Goal: Information Seeking & Learning: Get advice/opinions

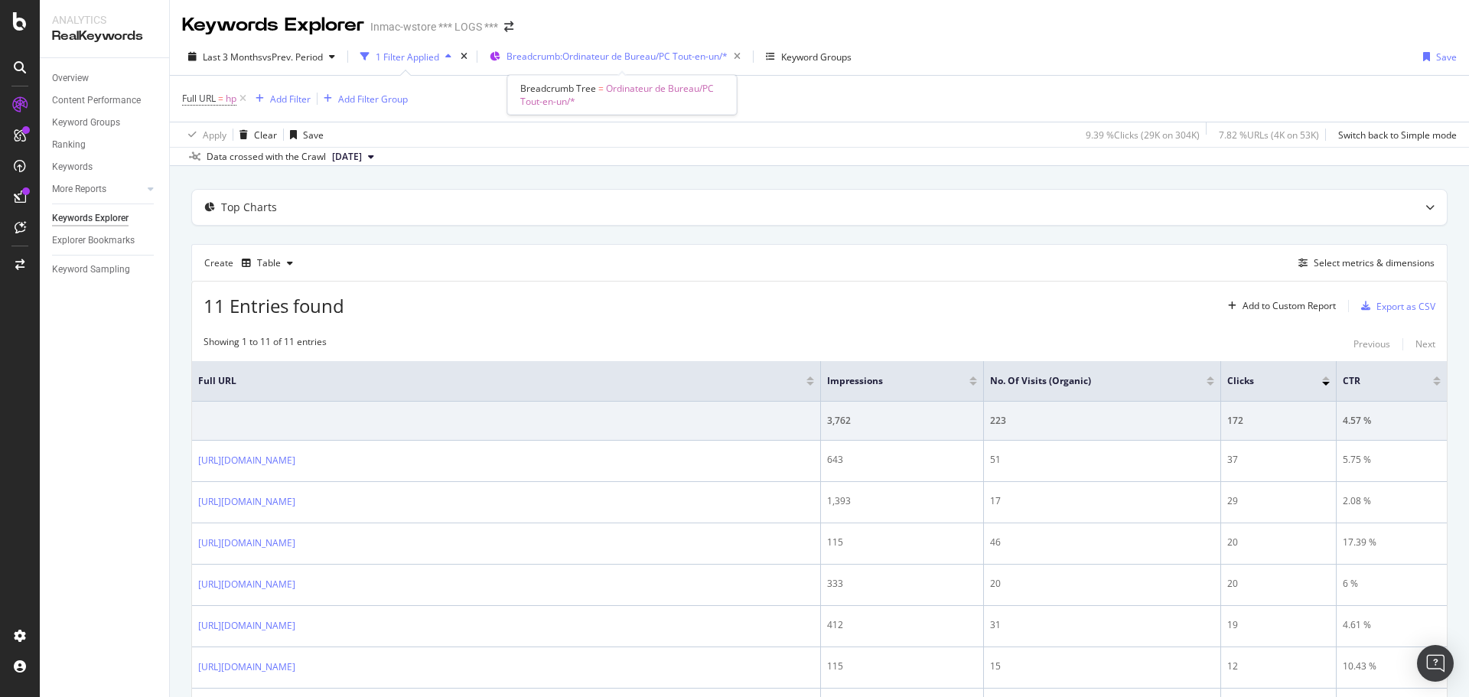
click at [663, 57] on span "Breadcrumb: Ordinateur de Bureau/PC Tout-en-un/*" at bounding box center [617, 56] width 221 height 13
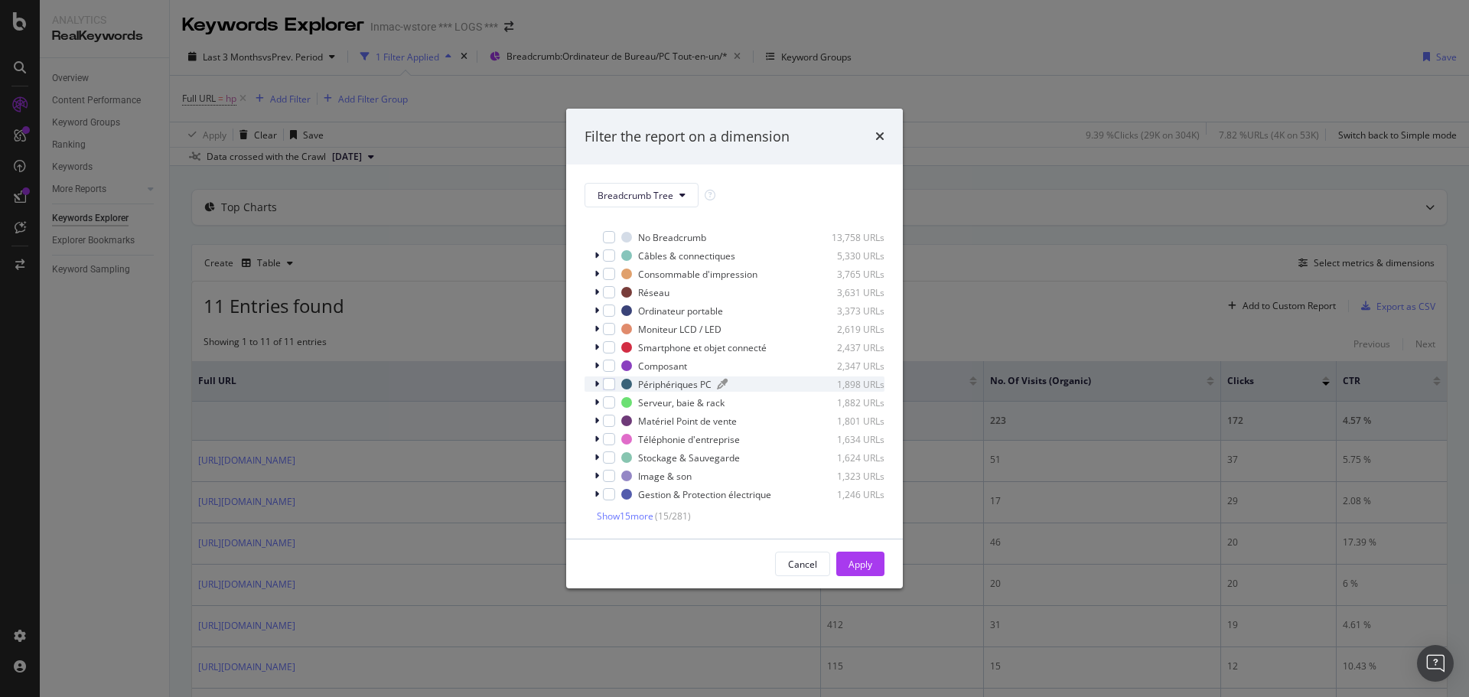
scroll to position [15, 0]
click at [641, 514] on span "Show 15 more" at bounding box center [625, 513] width 57 height 13
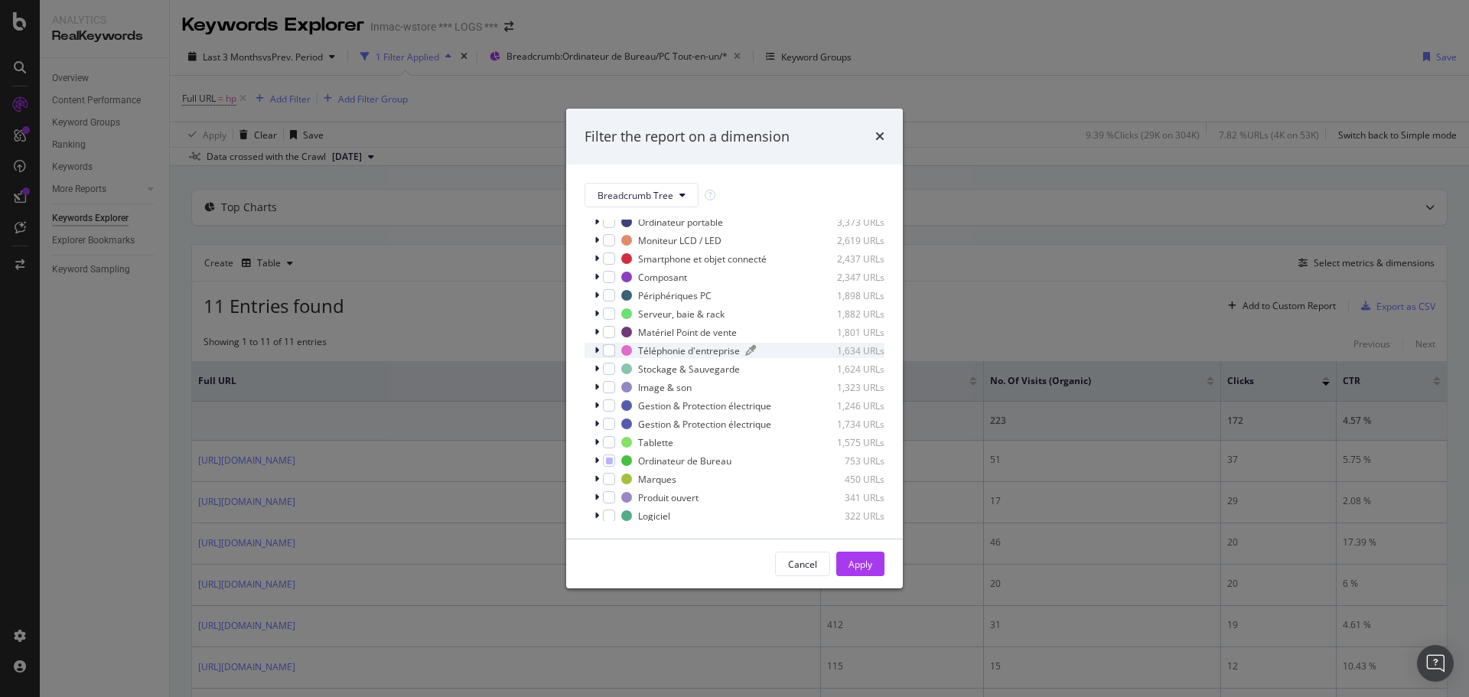
scroll to position [178, 0]
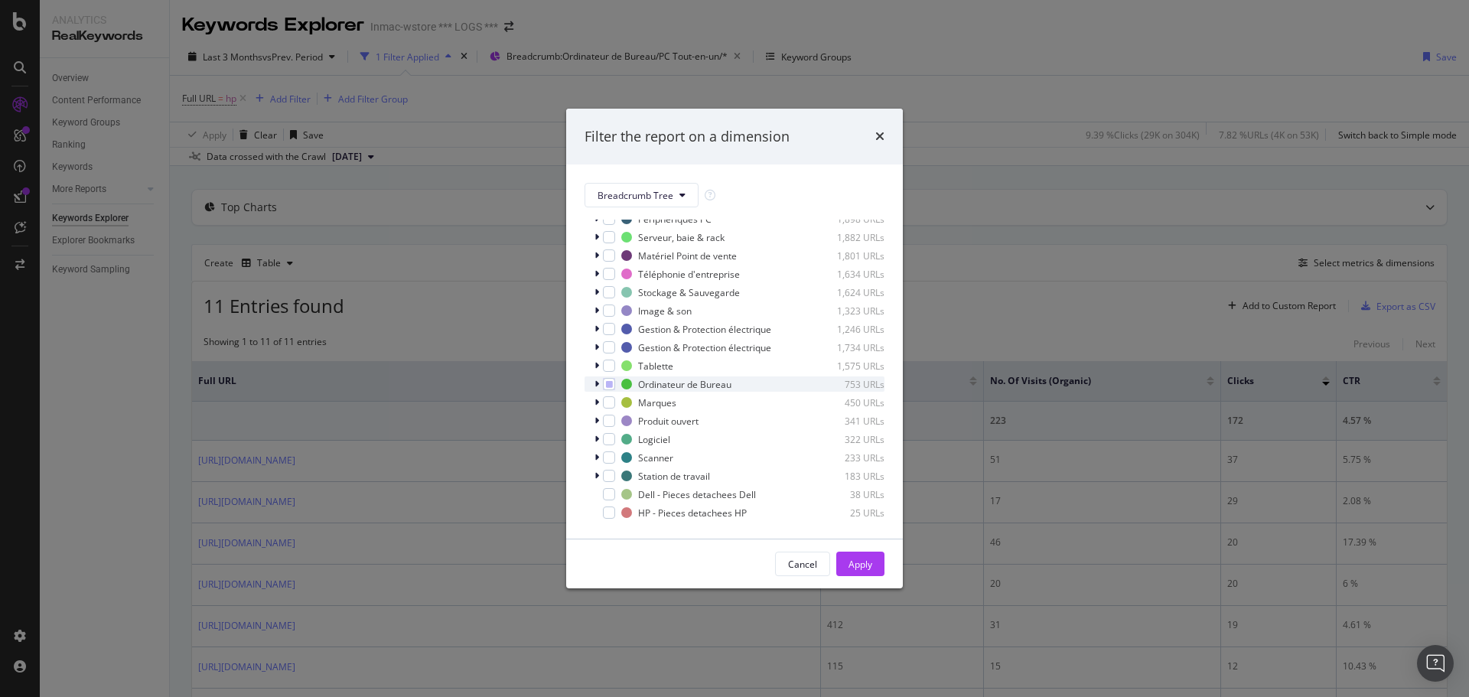
click at [597, 388] on icon "modal" at bounding box center [597, 384] width 5 height 9
click at [614, 432] on div "modal" at bounding box center [618, 429] width 12 height 12
click at [618, 448] on icon "modal" at bounding box center [618, 448] width 7 height 8
click at [868, 565] on div "Apply" at bounding box center [861, 564] width 24 height 13
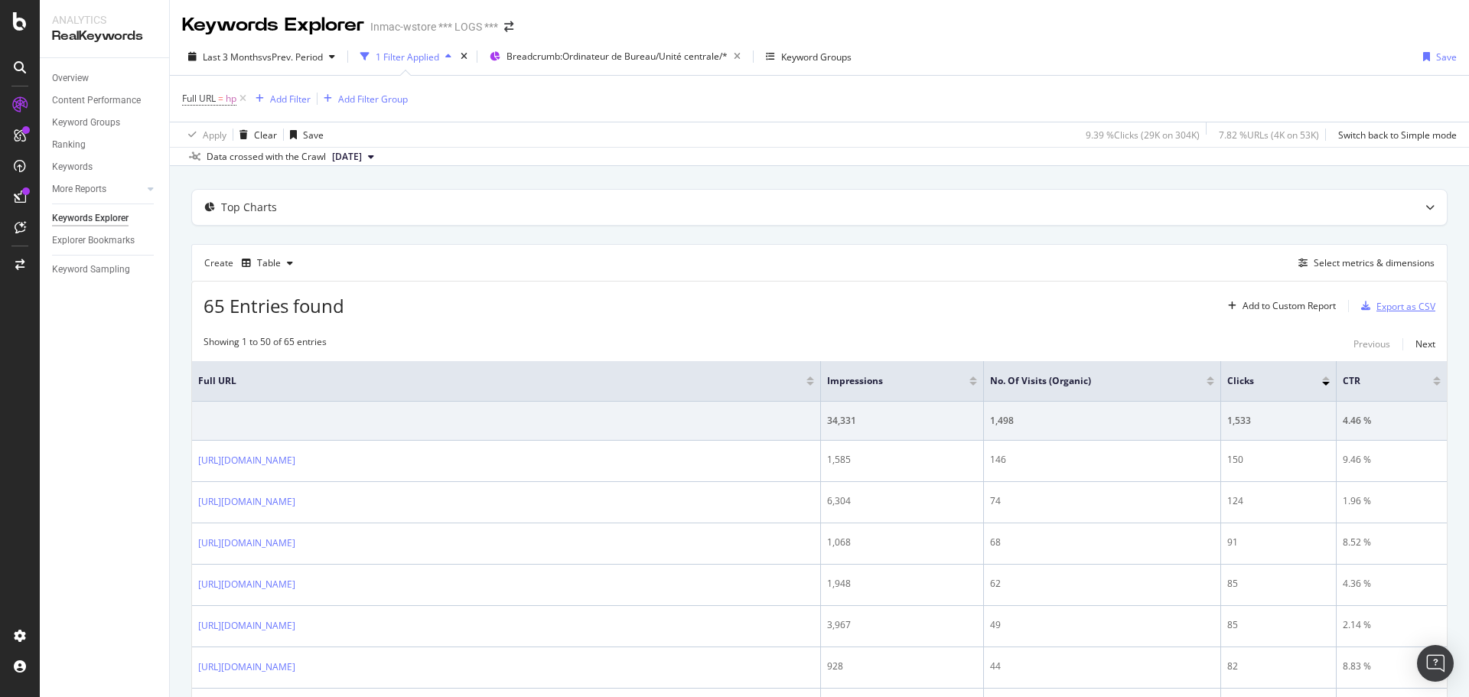
click at [1381, 310] on div "Export as CSV" at bounding box center [1405, 306] width 59 height 13
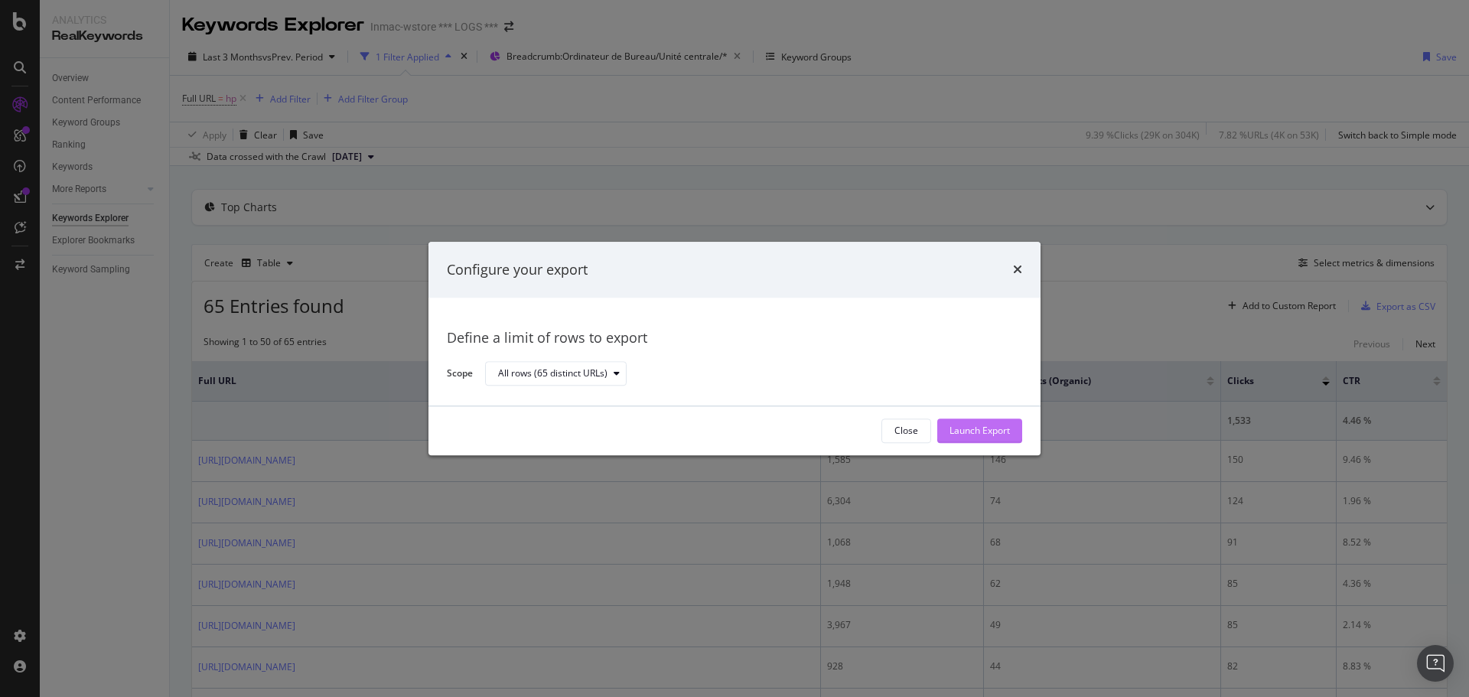
click at [1004, 429] on div "Launch Export" at bounding box center [980, 431] width 60 height 13
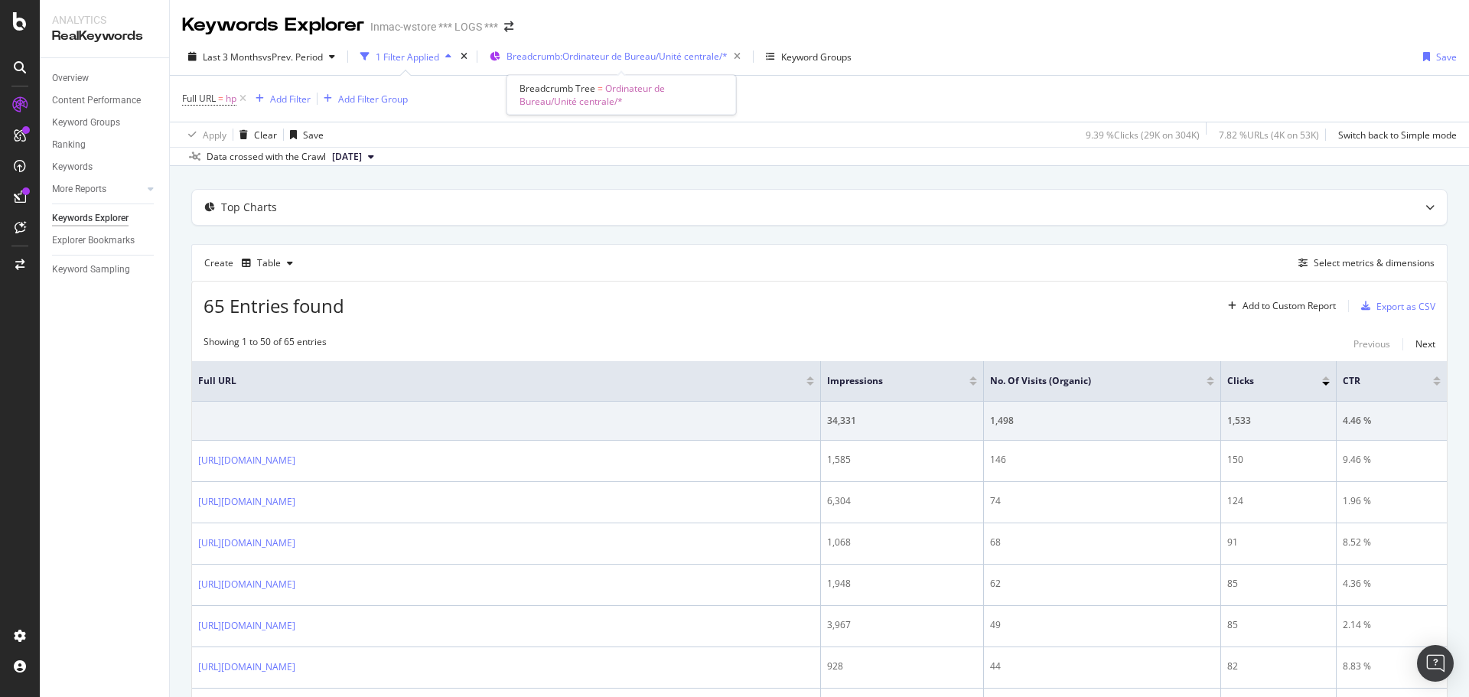
click at [703, 60] on span "Breadcrumb: Ordinateur de Bureau/Unité centrale/*" at bounding box center [617, 56] width 221 height 13
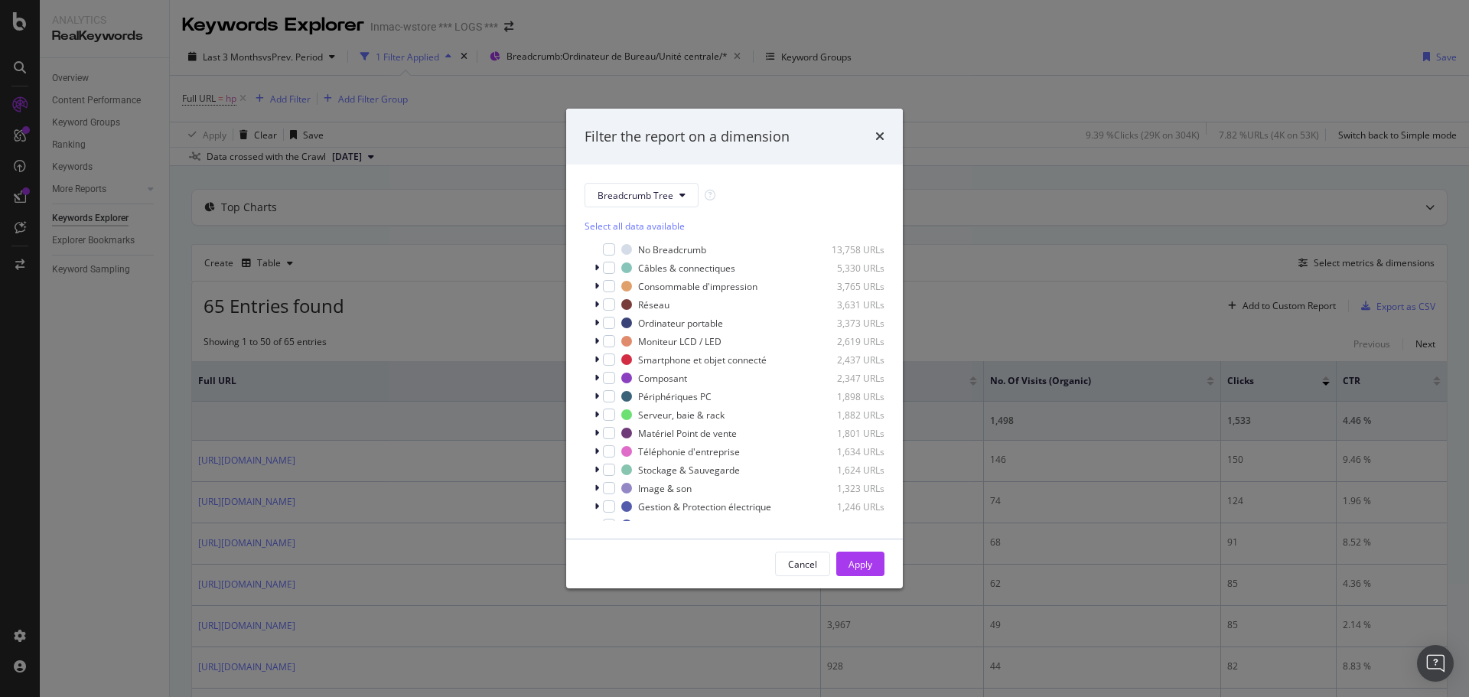
click at [426, 181] on div "Filter the report on a dimension Breadcrumb Tree Select all data available No B…" at bounding box center [734, 348] width 1469 height 697
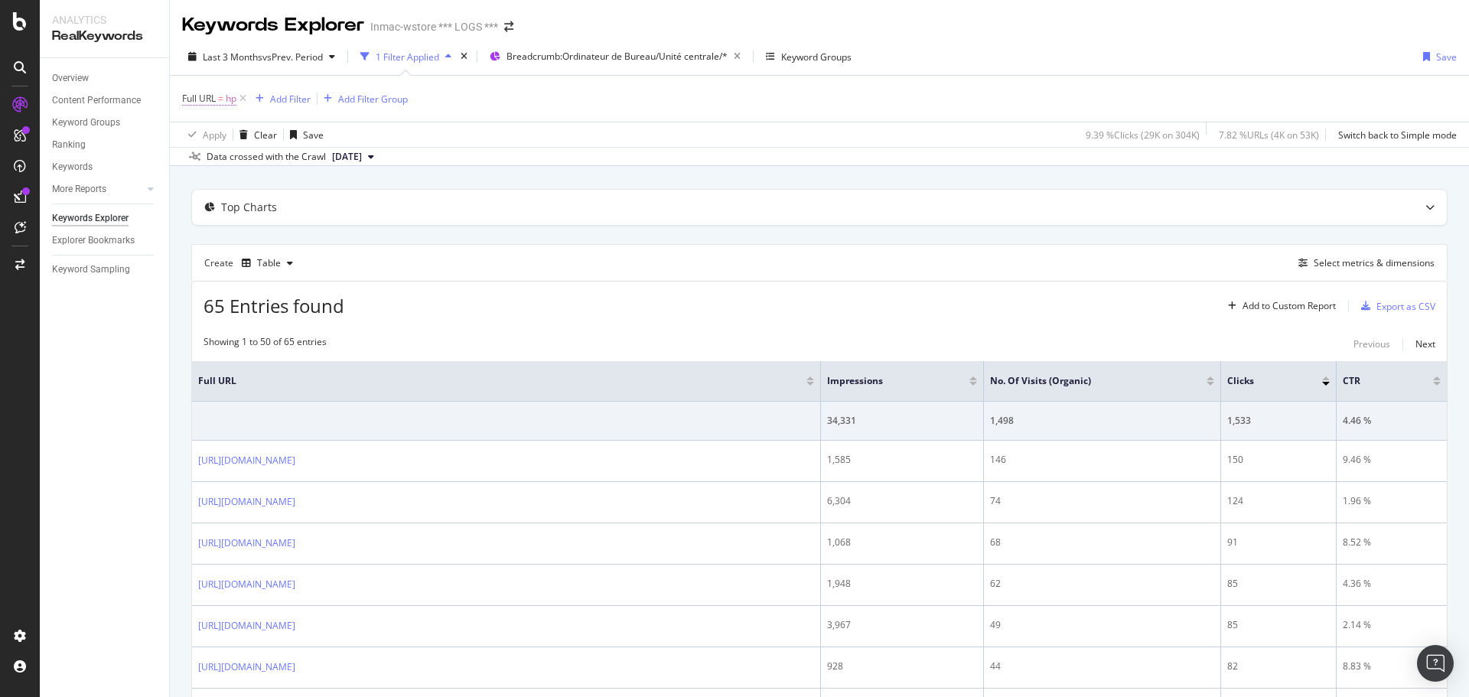
click at [226, 104] on span "hp" at bounding box center [231, 98] width 11 height 21
type input "1057"
click at [350, 196] on div "Apply" at bounding box center [352, 194] width 24 height 13
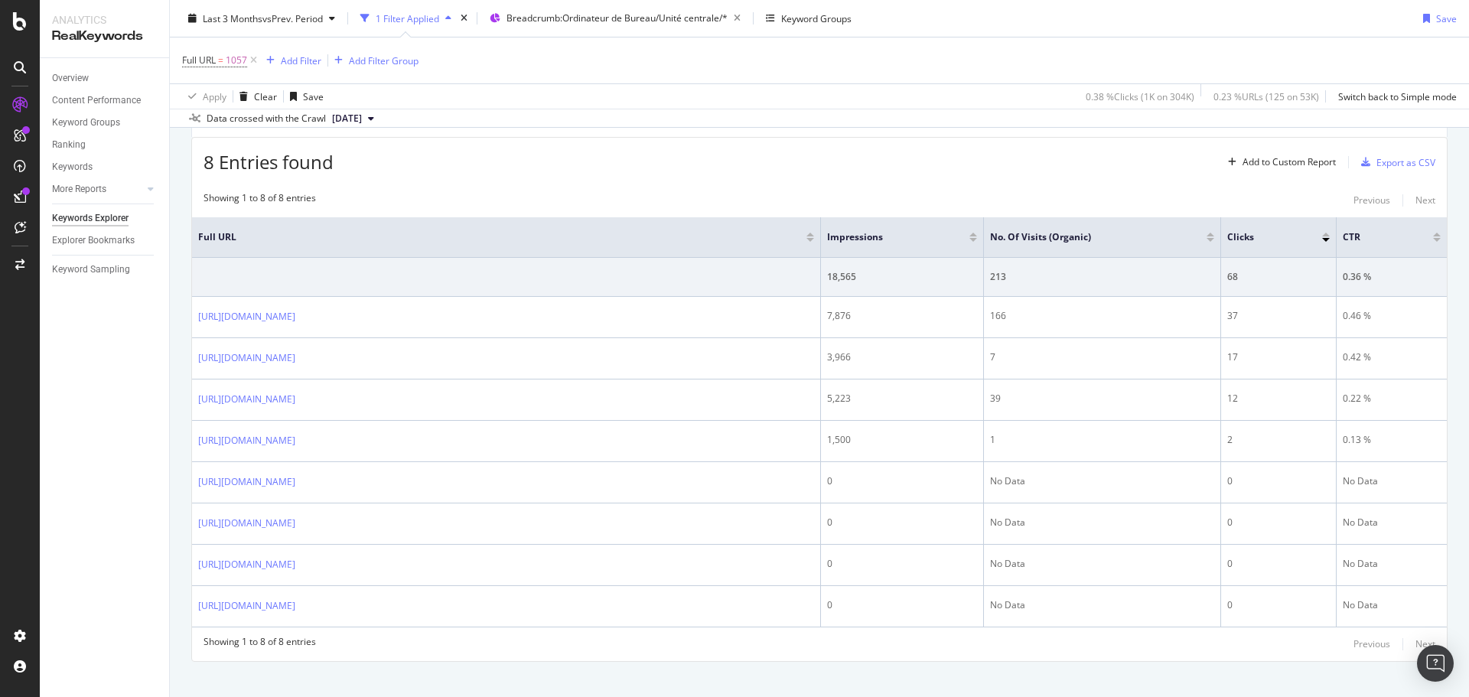
scroll to position [153, 0]
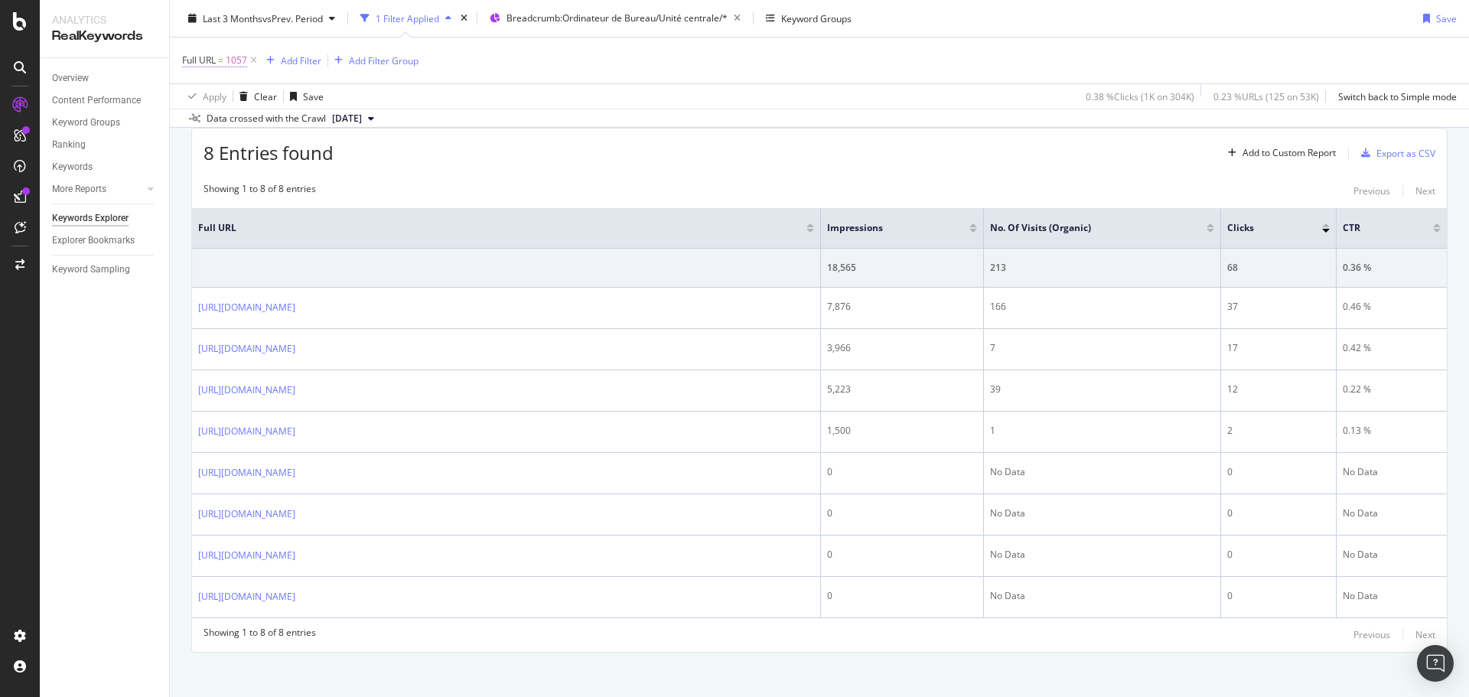
click at [230, 64] on span "1057" at bounding box center [236, 60] width 21 height 21
click at [133, 129] on link "Keyword Groups" at bounding box center [105, 123] width 106 height 16
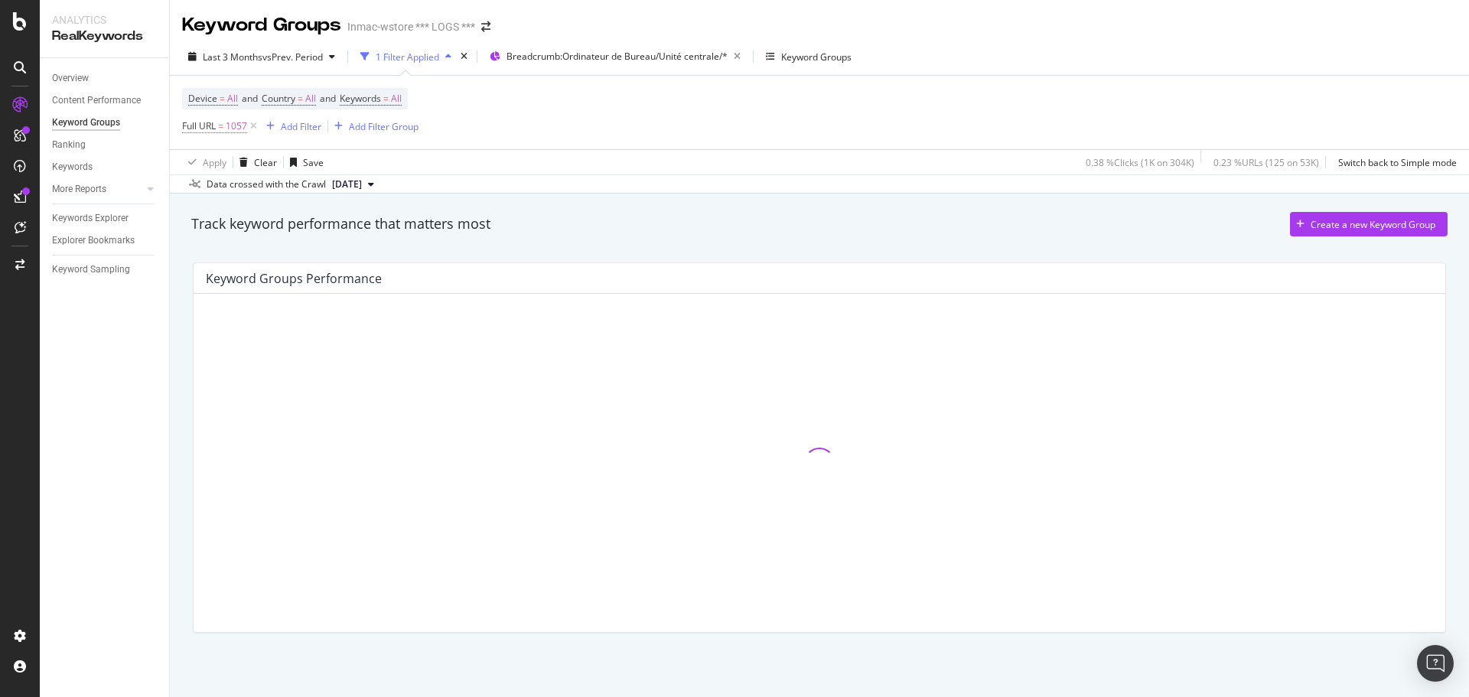
click at [229, 127] on span "1057" at bounding box center [236, 126] width 21 height 21
type input "hp"
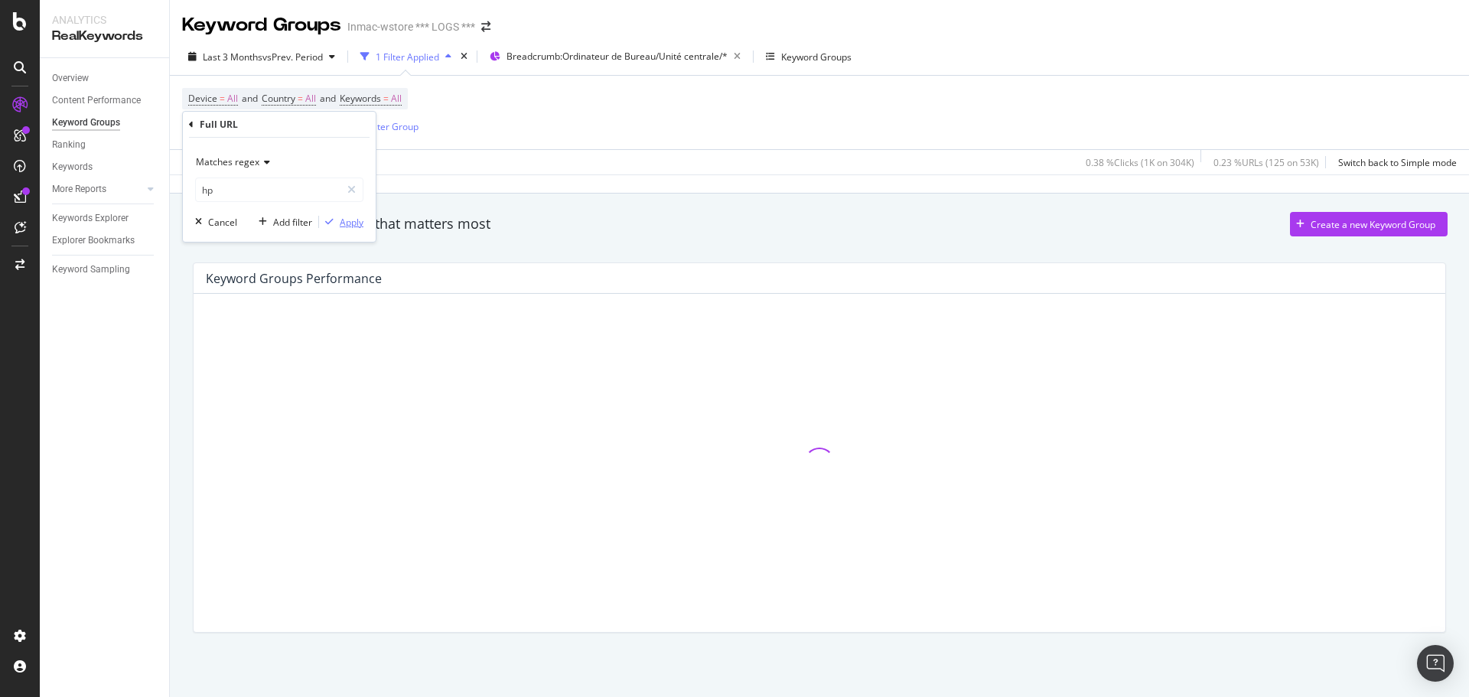
click at [360, 220] on div "Apply" at bounding box center [352, 222] width 24 height 13
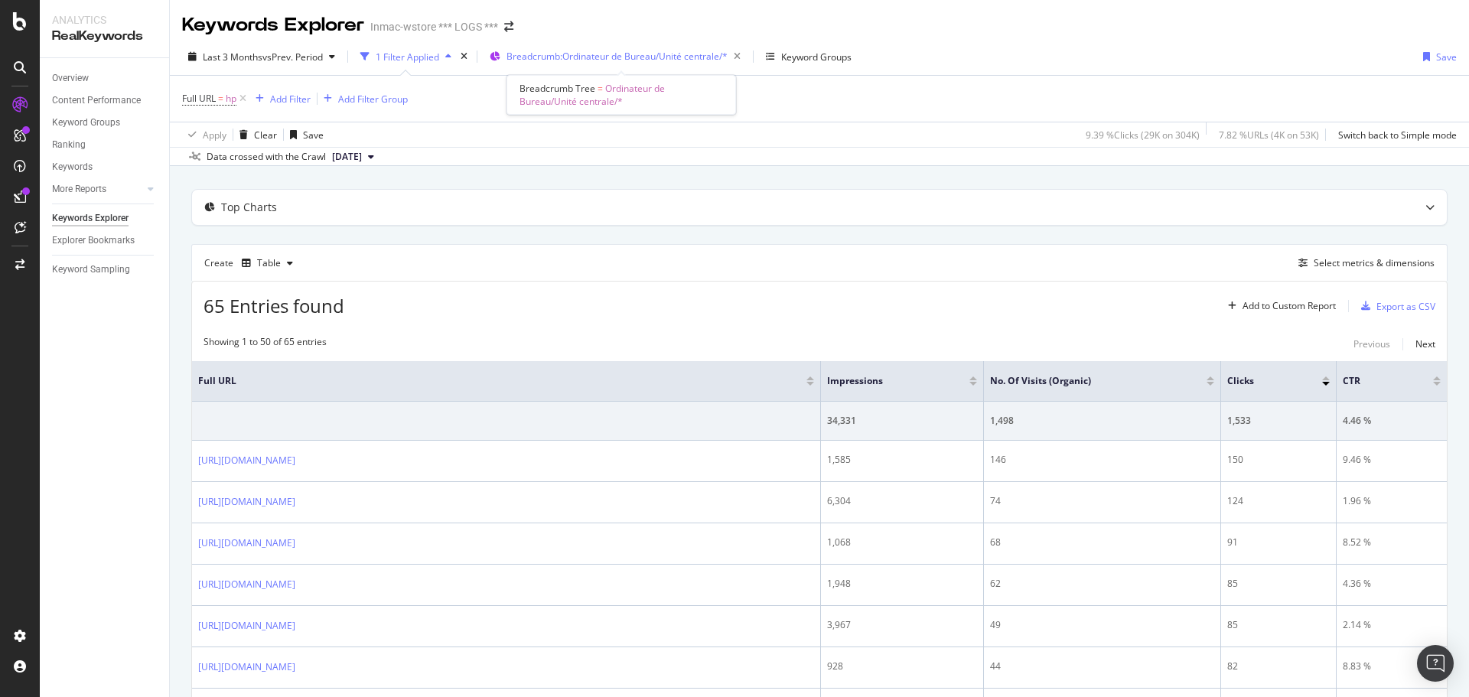
click at [707, 62] on span "Breadcrumb: Ordinateur de Bureau/Unité centrale/*" at bounding box center [617, 56] width 221 height 13
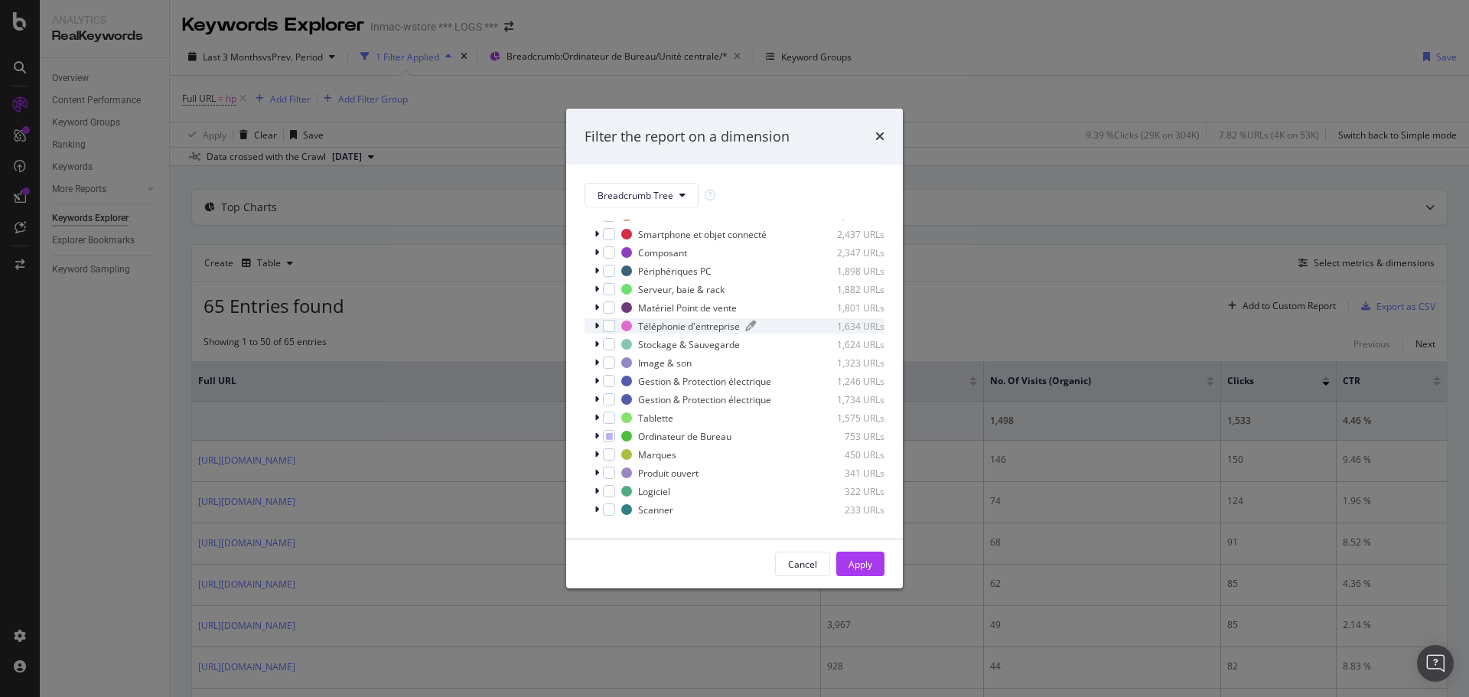
scroll to position [153, 0]
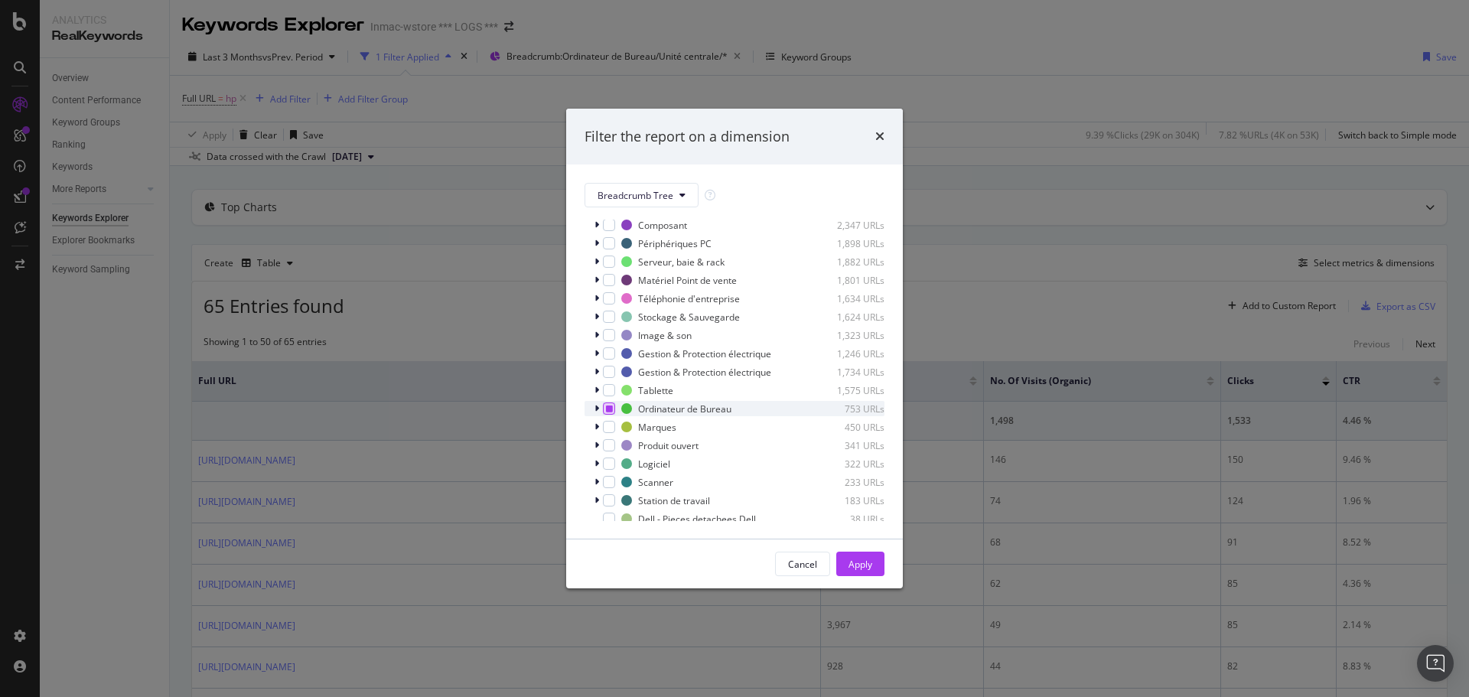
click at [611, 406] on icon "modal" at bounding box center [609, 409] width 7 height 8
click at [413, 321] on div "Filter the report on a dimension Breadcrumb Tree Select all data available No B…" at bounding box center [734, 348] width 1469 height 697
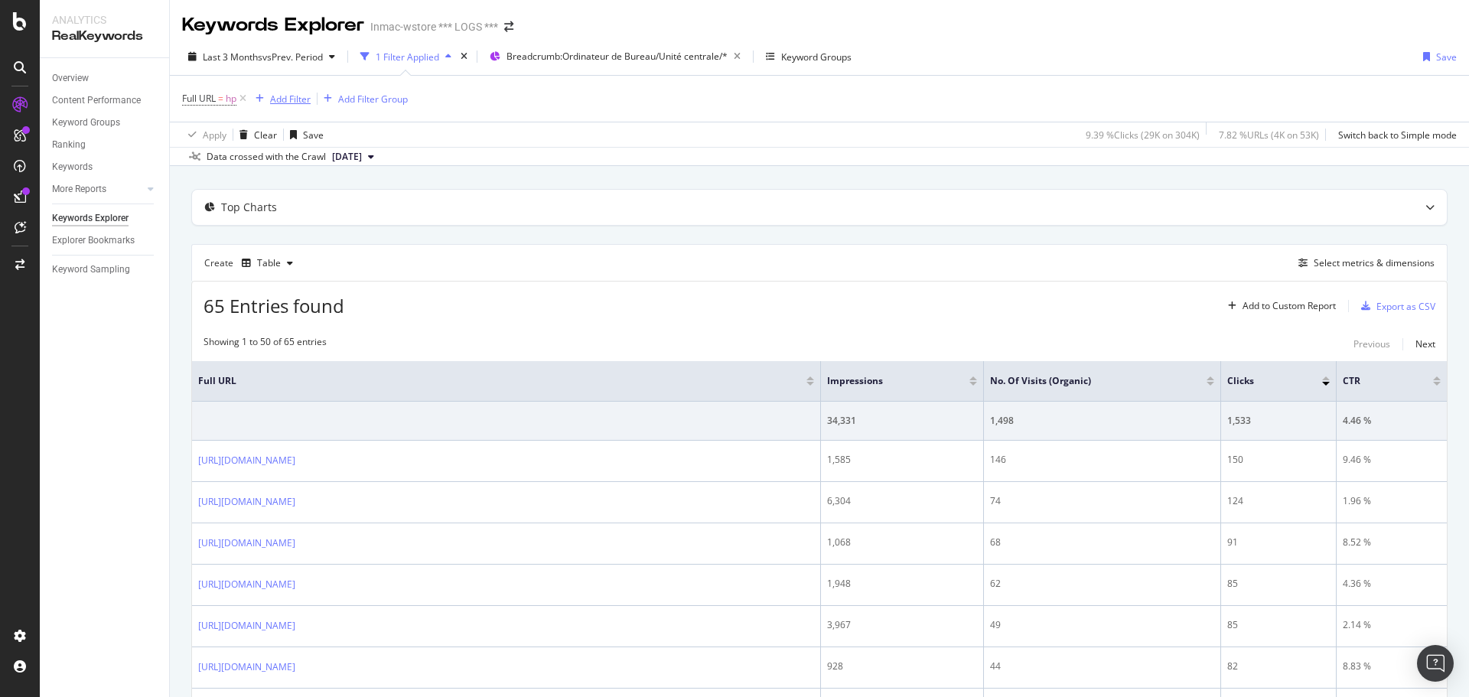
click at [280, 96] on div "Add Filter" at bounding box center [290, 99] width 41 height 13
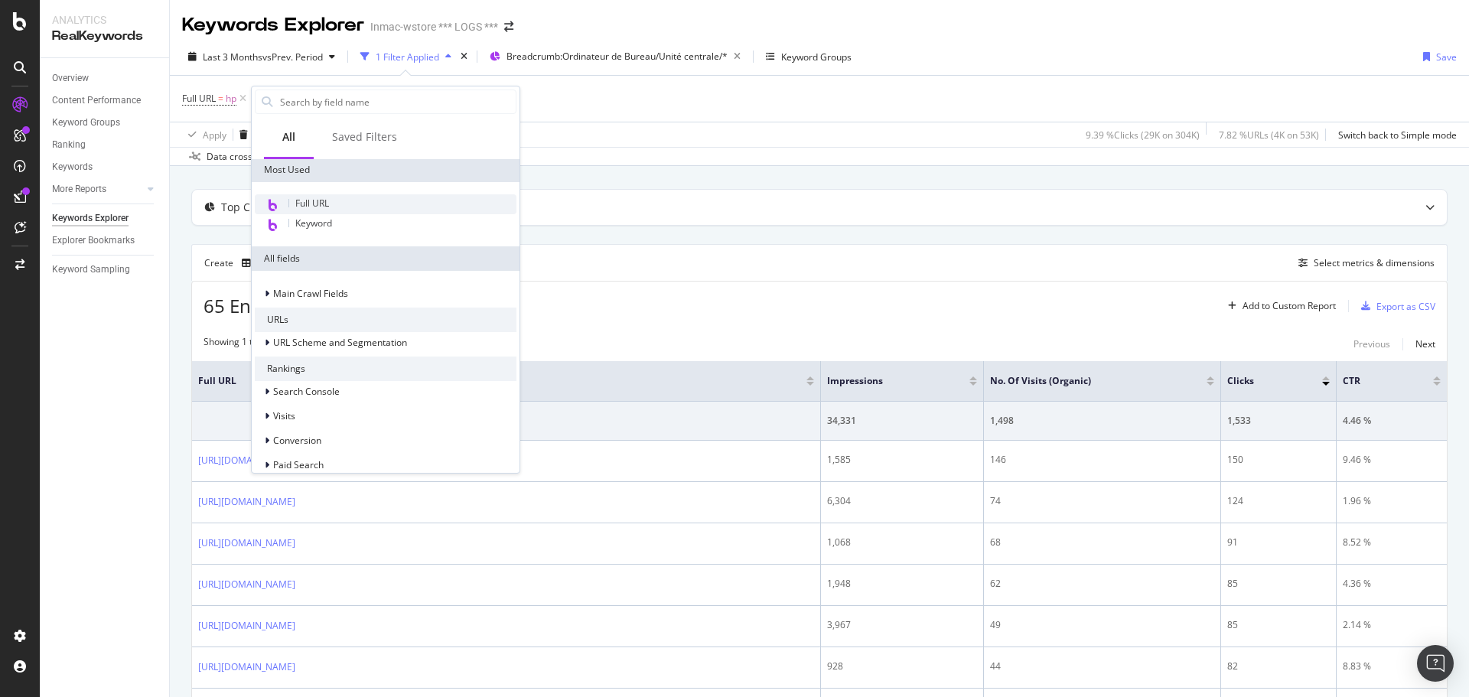
scroll to position [0, 0]
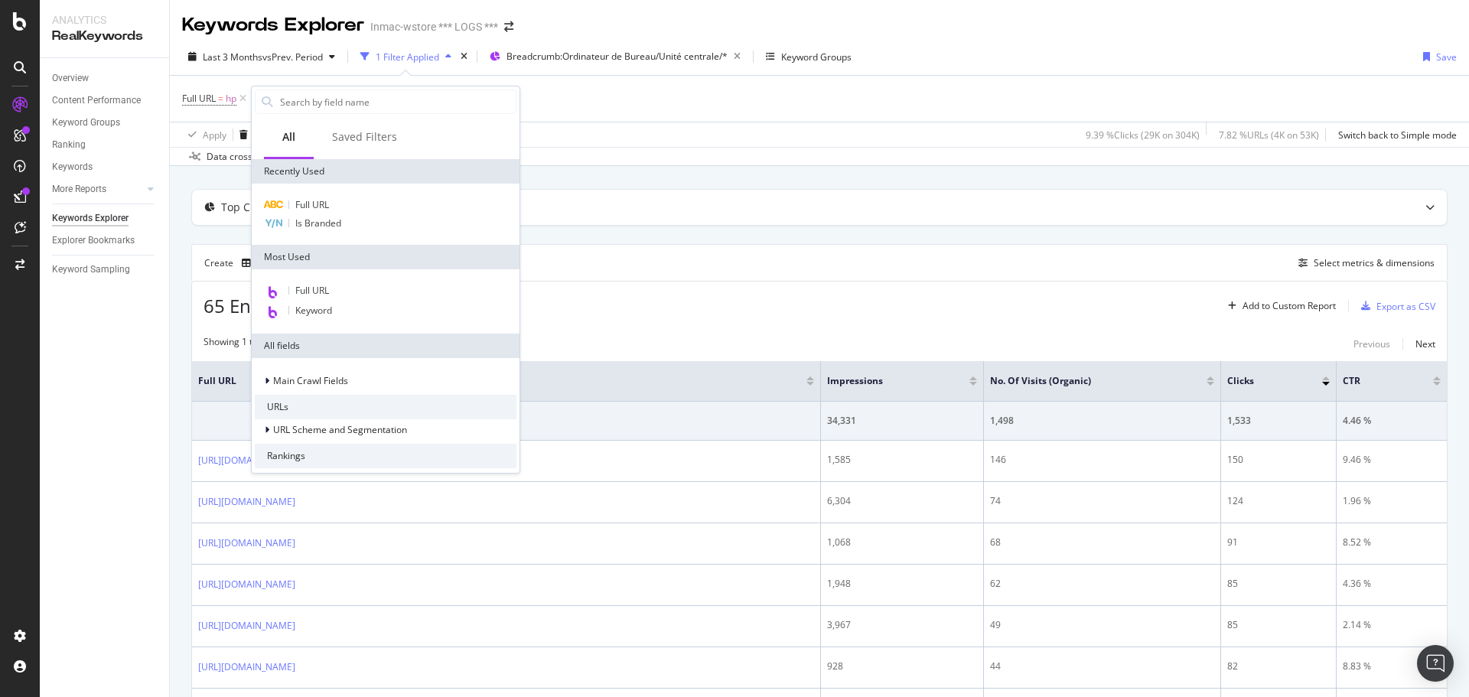
click at [338, 280] on div "Full URL Keyword" at bounding box center [386, 301] width 268 height 64
click at [340, 288] on div "Full URL" at bounding box center [386, 292] width 262 height 20
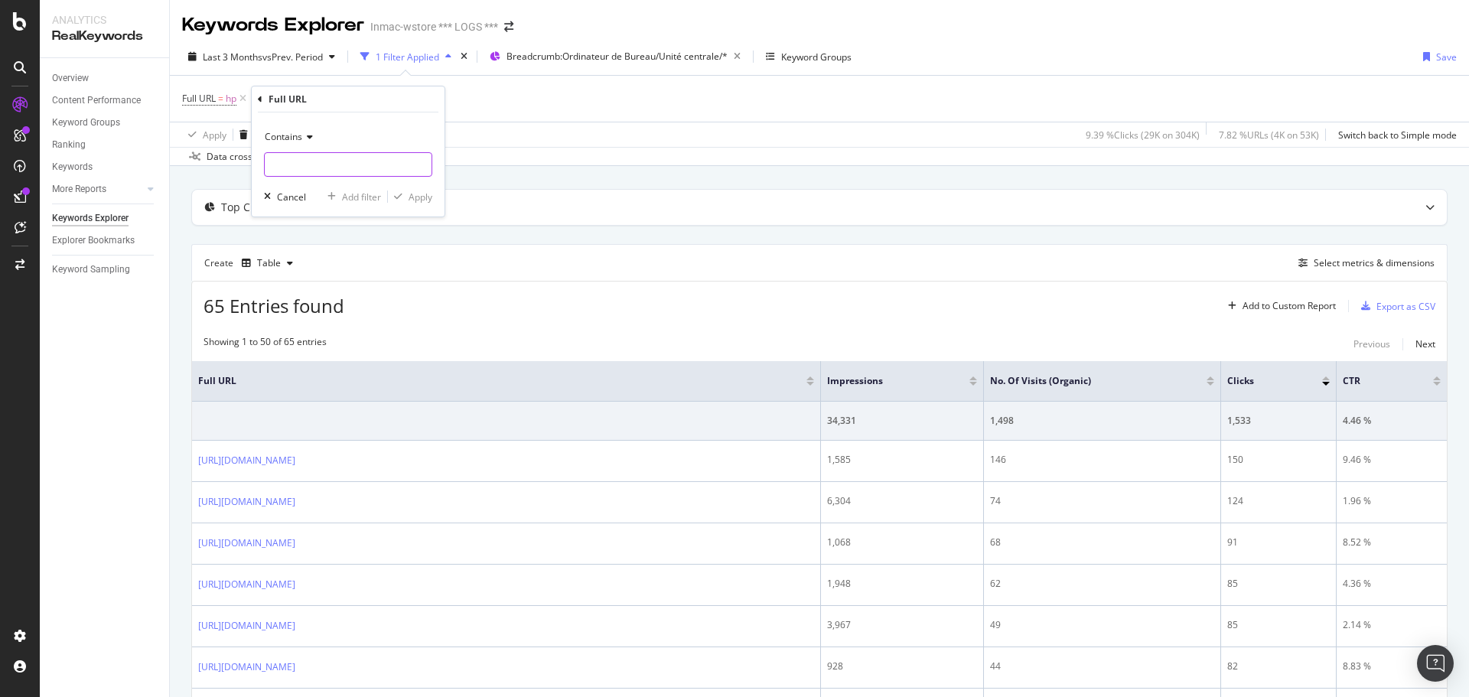
click at [326, 163] on input "text" at bounding box center [348, 164] width 167 height 24
type input "1057"
click at [417, 203] on div "Apply" at bounding box center [421, 197] width 24 height 13
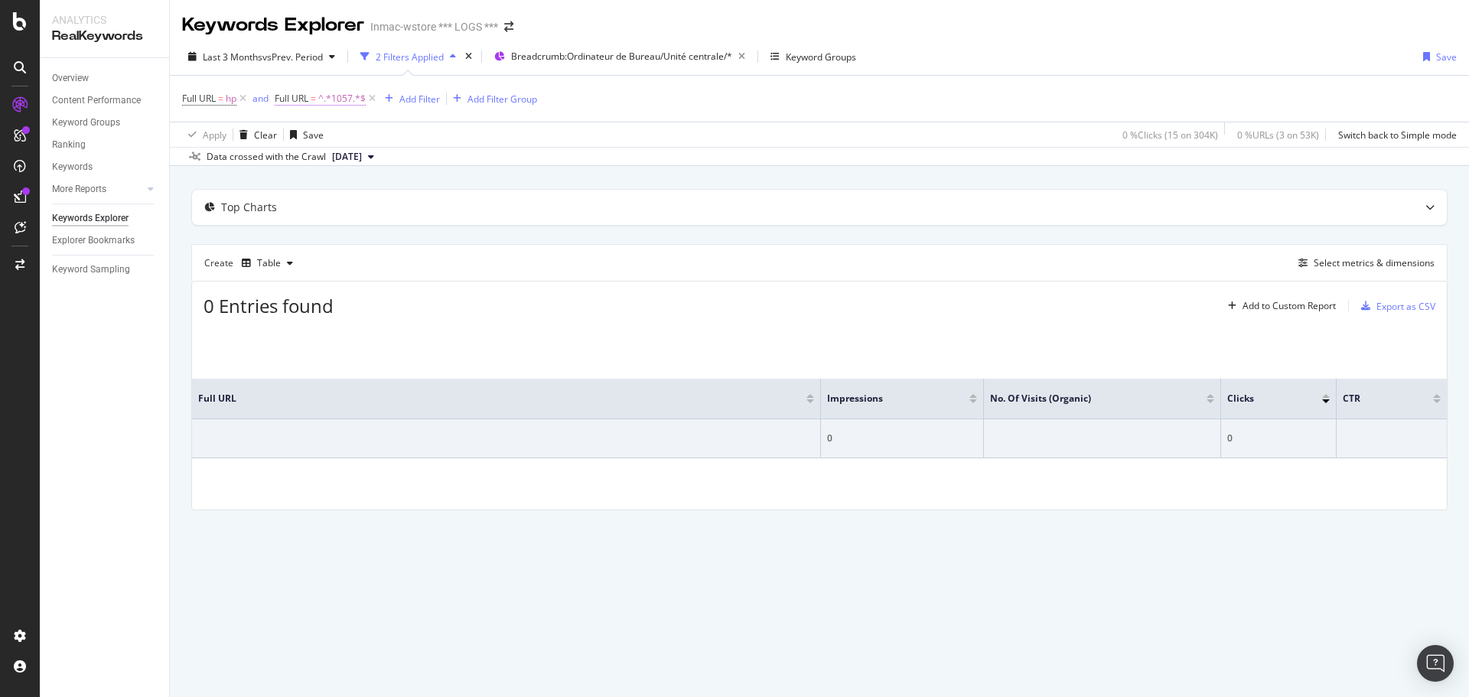
click at [298, 99] on span "Full URL" at bounding box center [292, 98] width 34 height 13
click at [327, 135] on icon at bounding box center [332, 134] width 11 height 9
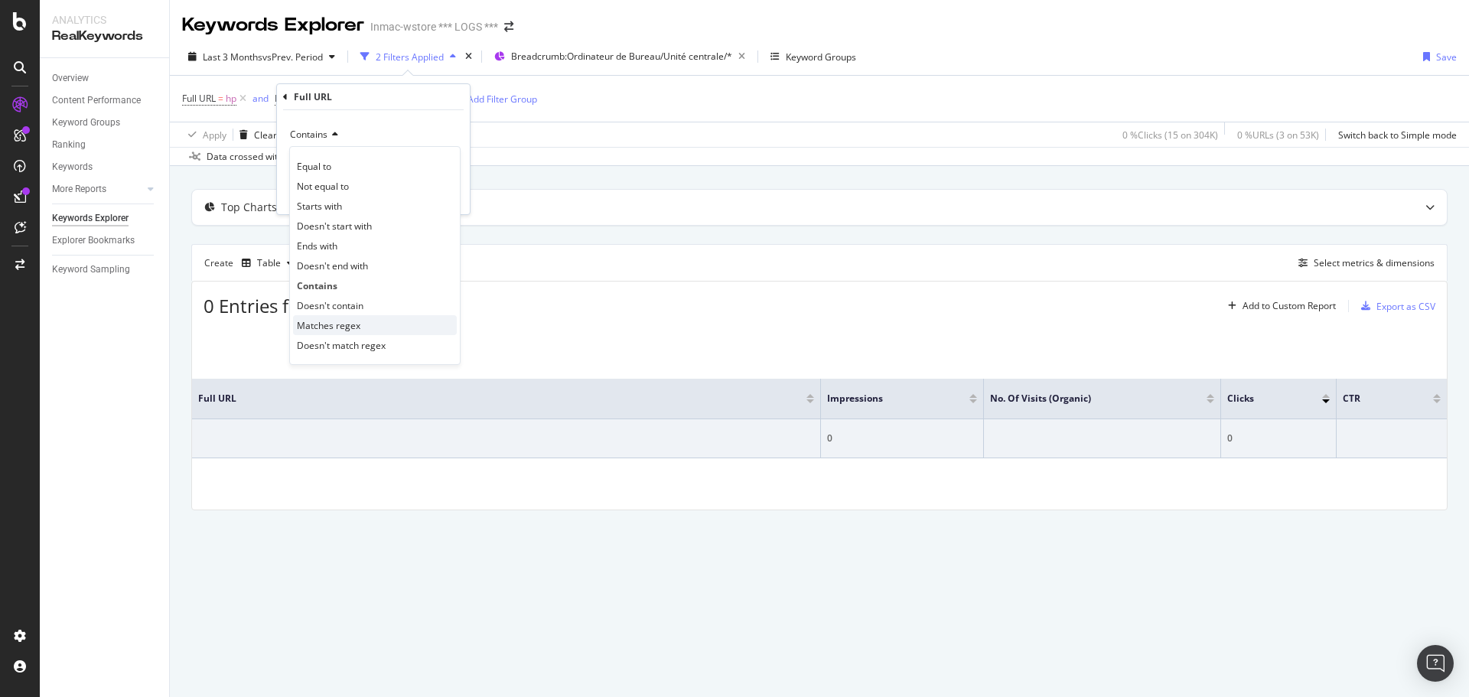
click at [335, 321] on span "Matches regex" at bounding box center [329, 325] width 64 height 13
click at [441, 200] on div "Apply" at bounding box center [446, 194] width 24 height 13
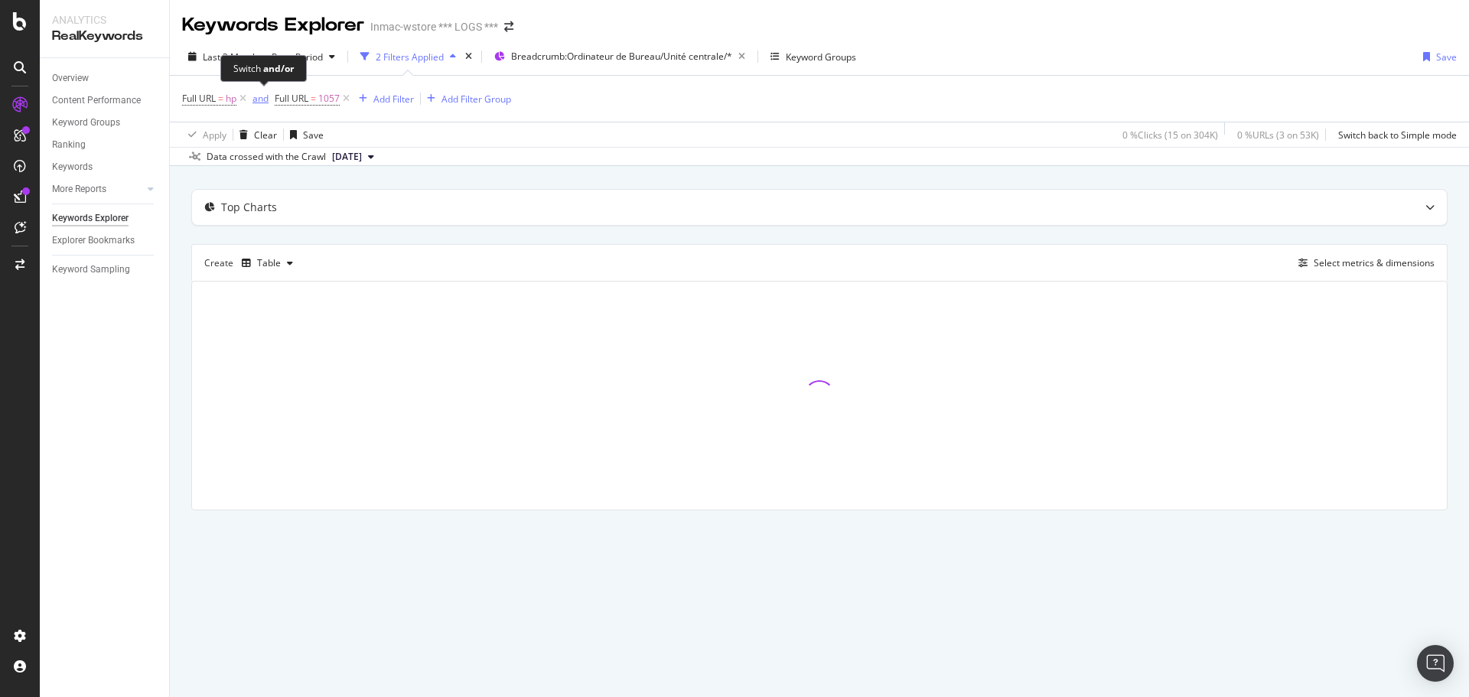
click at [260, 101] on div "and" at bounding box center [260, 98] width 16 height 13
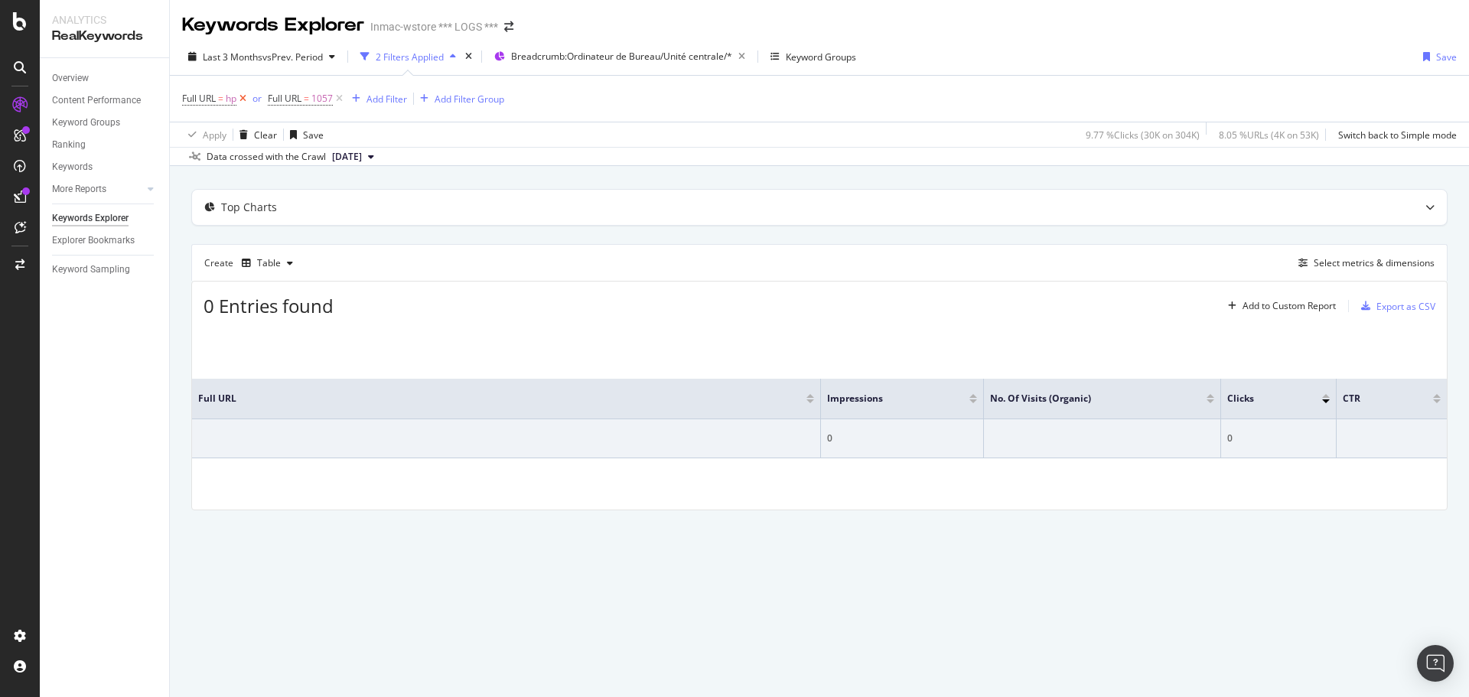
click at [245, 99] on icon at bounding box center [242, 98] width 13 height 15
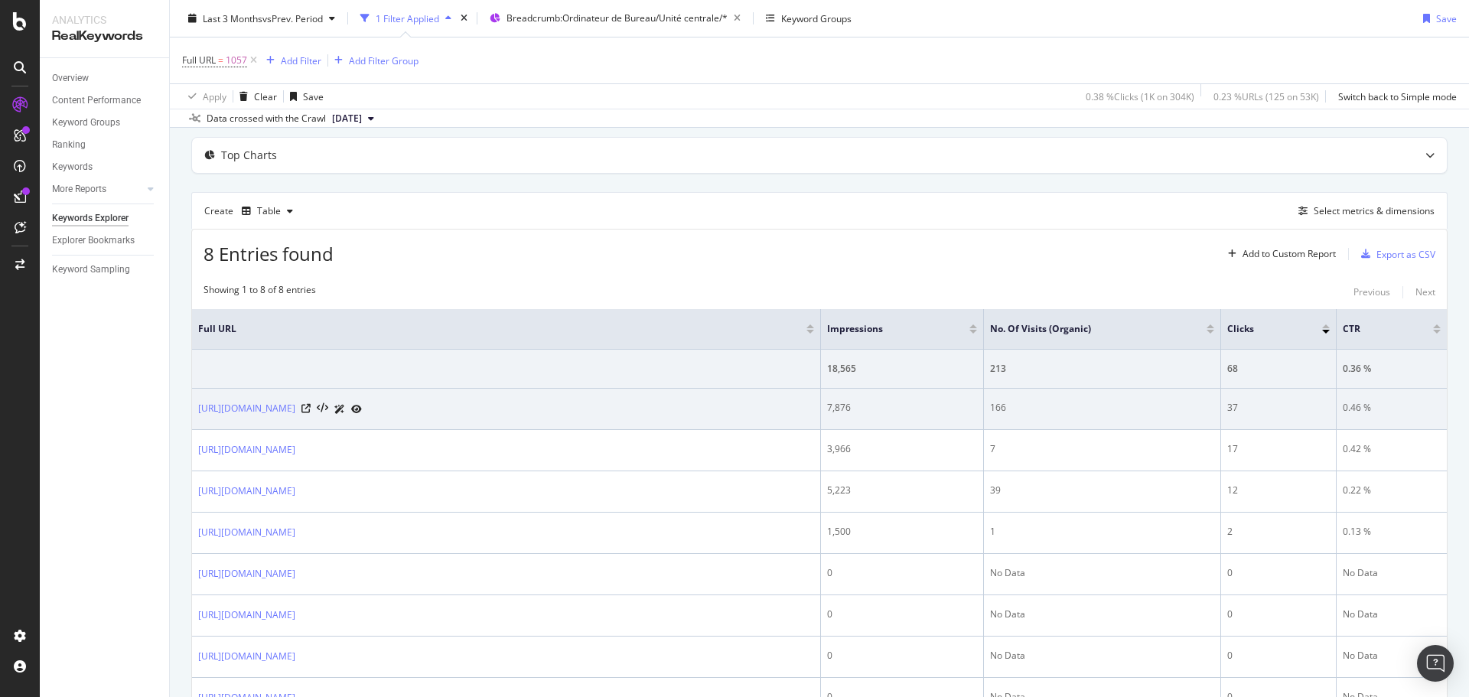
scroll to position [153, 0]
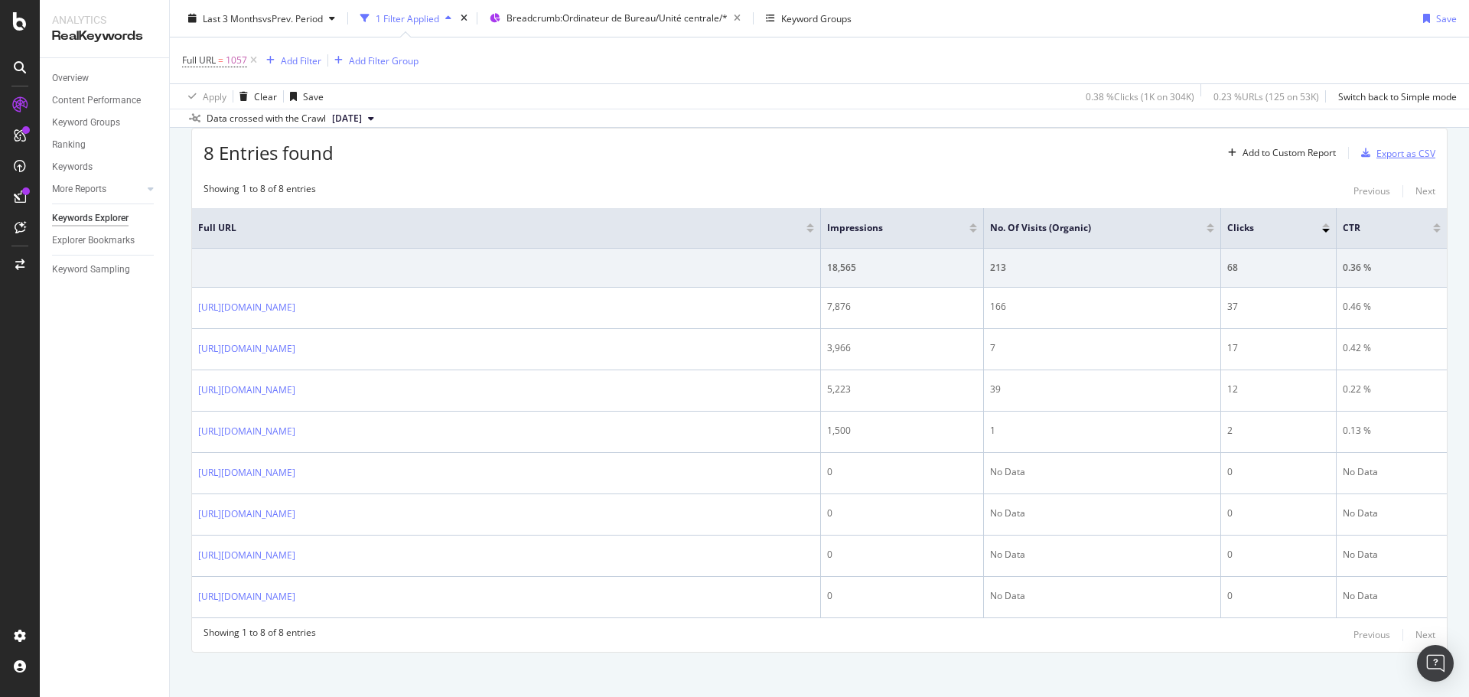
click at [1376, 155] on div "Export as CSV" at bounding box center [1405, 153] width 59 height 13
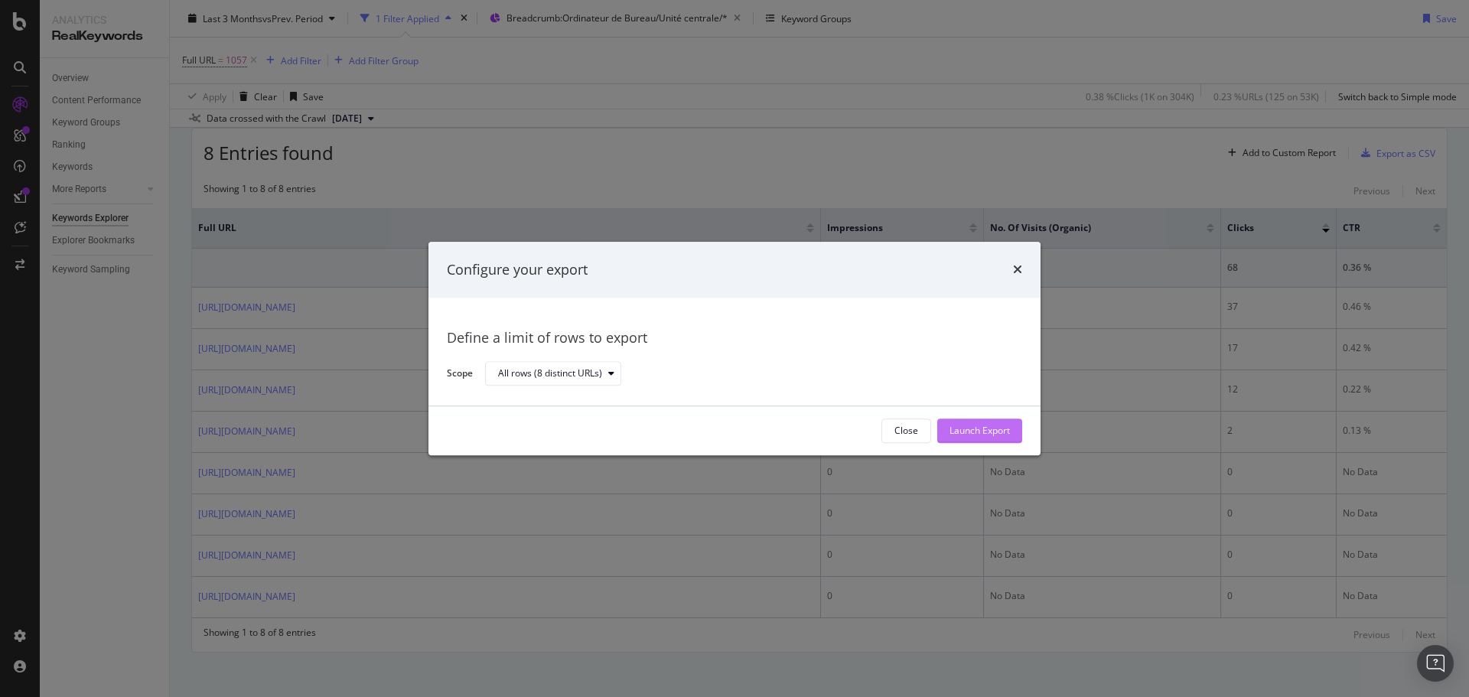
click at [1004, 428] on div "Launch Export" at bounding box center [980, 431] width 60 height 13
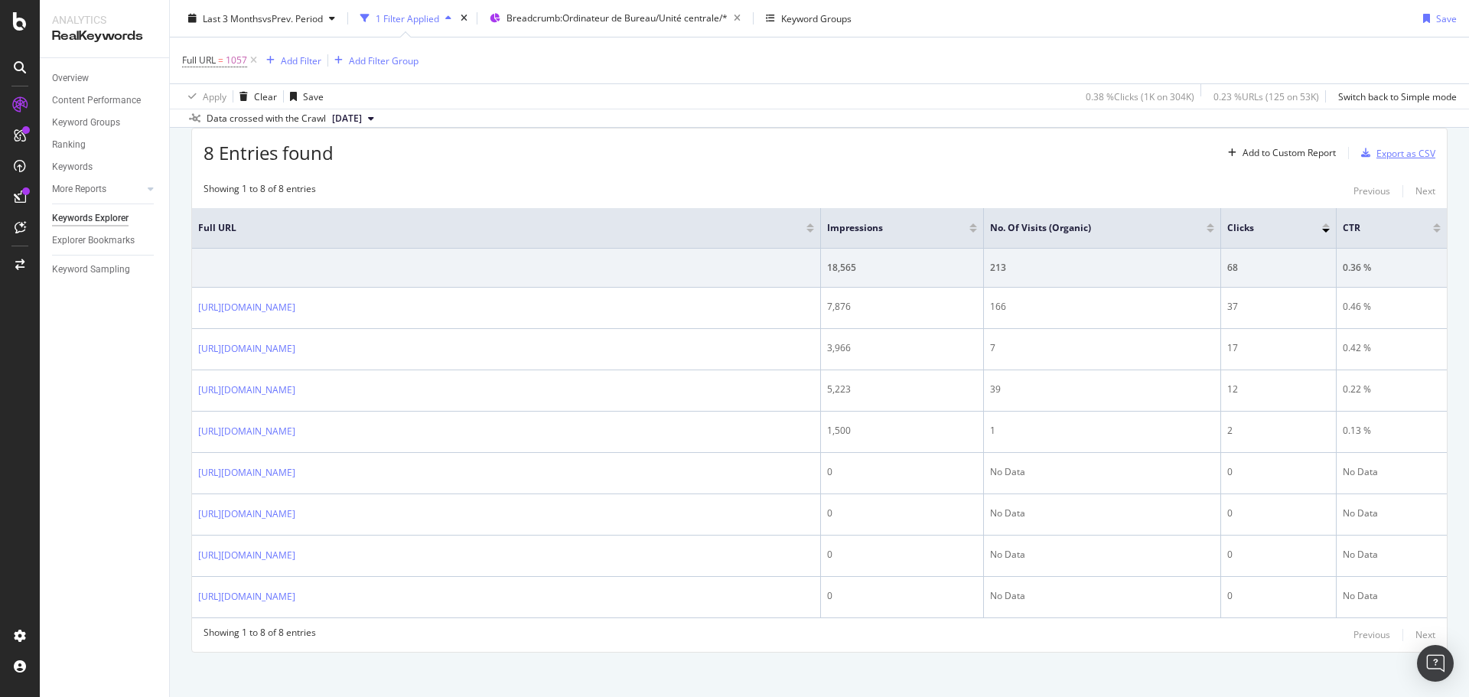
click at [1400, 156] on div "Export as CSV" at bounding box center [1405, 153] width 59 height 13
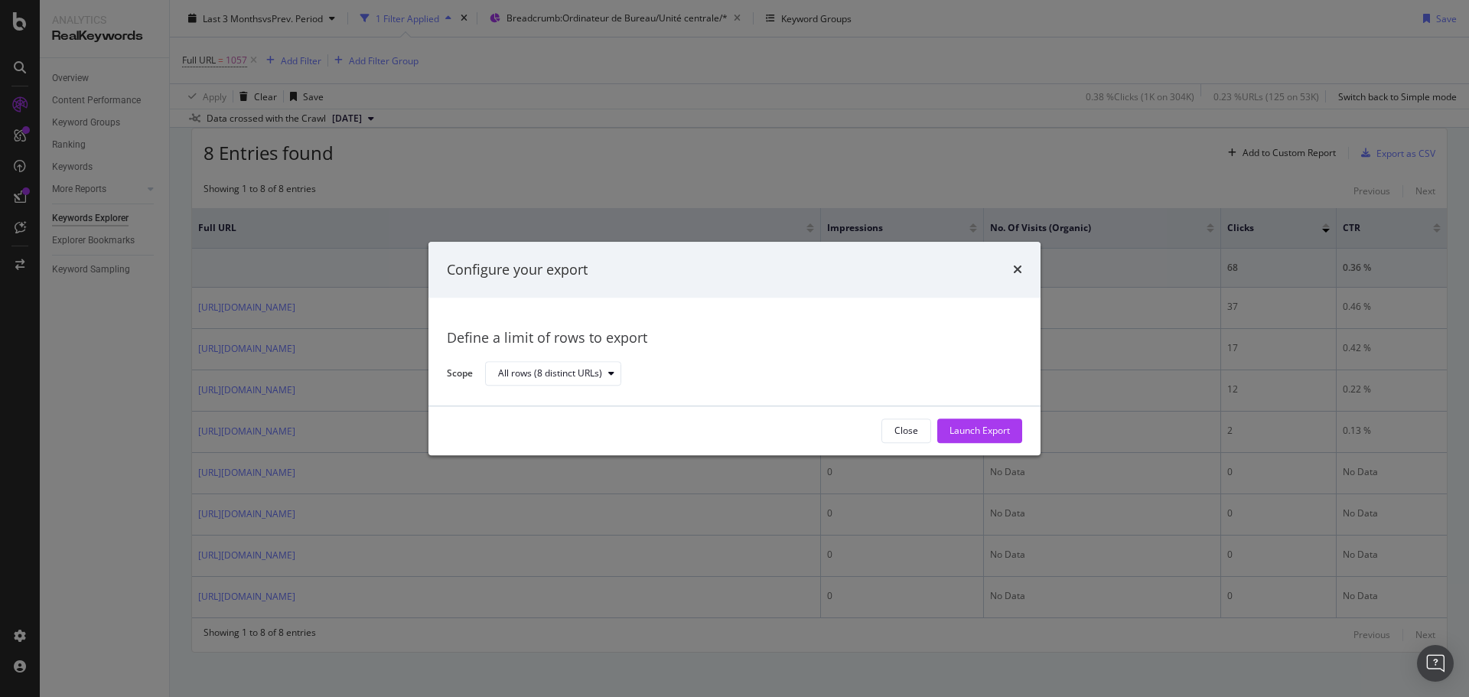
drag, startPoint x: 995, startPoint y: 431, endPoint x: 1116, endPoint y: 597, distance: 205.8
click at [1109, 597] on div "Configure your export Define a limit of rows to export Scope All rows (8 distin…" at bounding box center [734, 348] width 1469 height 697
click at [1118, 597] on div "Configure your export Define a limit of rows to export Scope All rows (8 distin…" at bounding box center [734, 348] width 1469 height 697
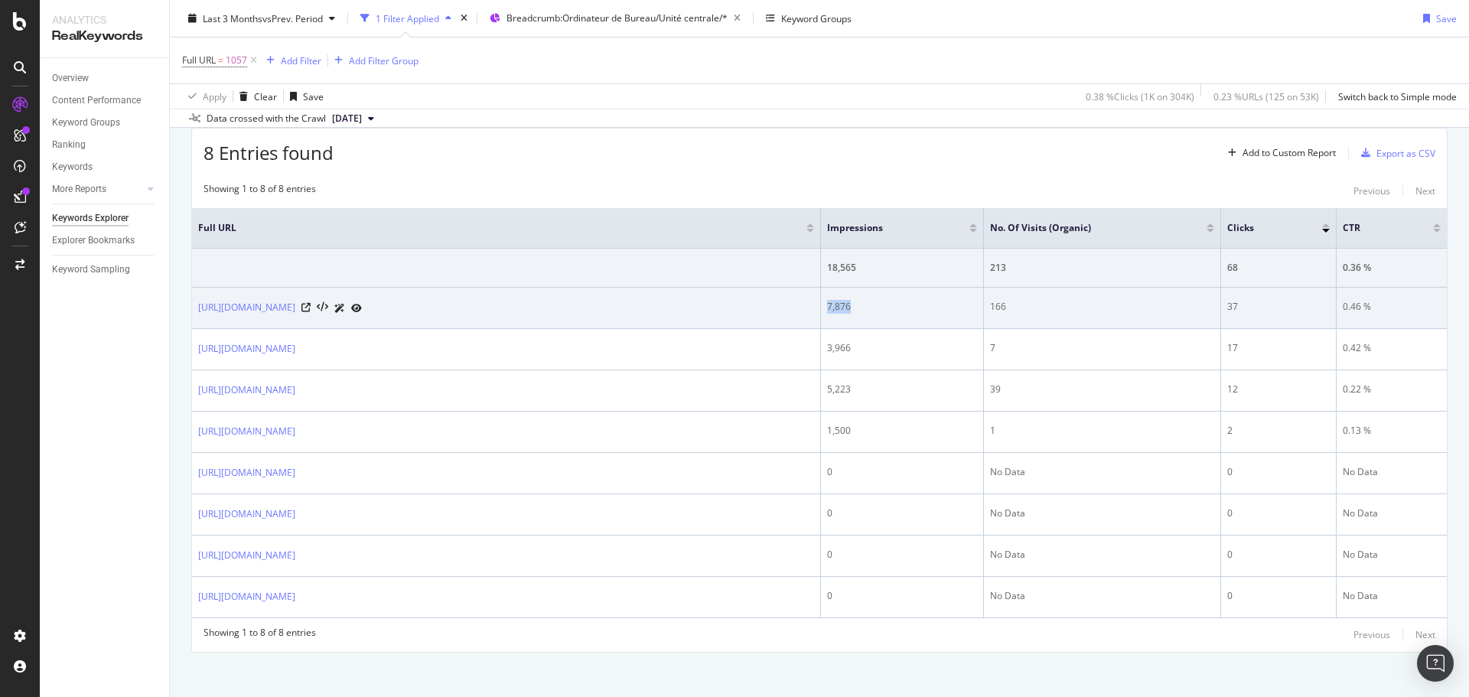
drag, startPoint x: 863, startPoint y: 307, endPoint x: 827, endPoint y: 311, distance: 36.2
click at [827, 311] on div "7,876" at bounding box center [902, 307] width 150 height 14
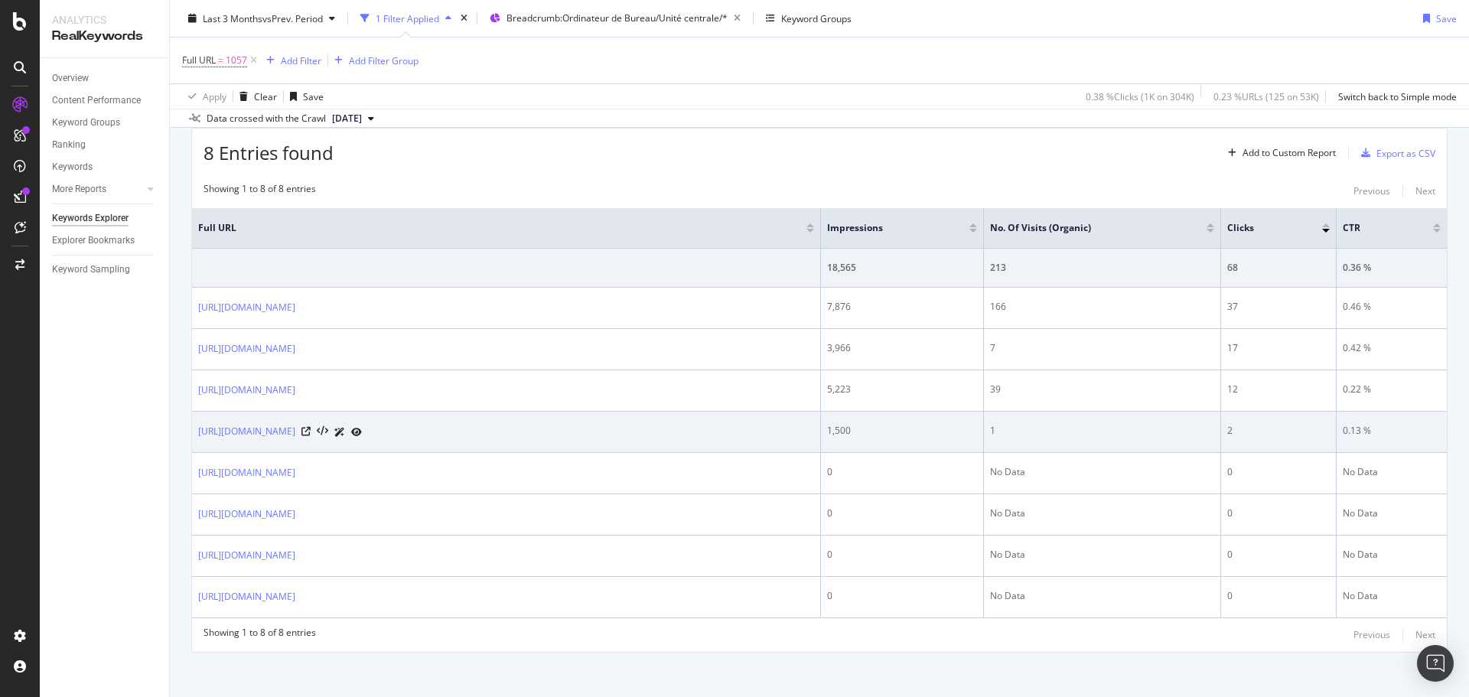
click at [660, 443] on td "[URL][DOMAIN_NAME]" at bounding box center [506, 432] width 629 height 41
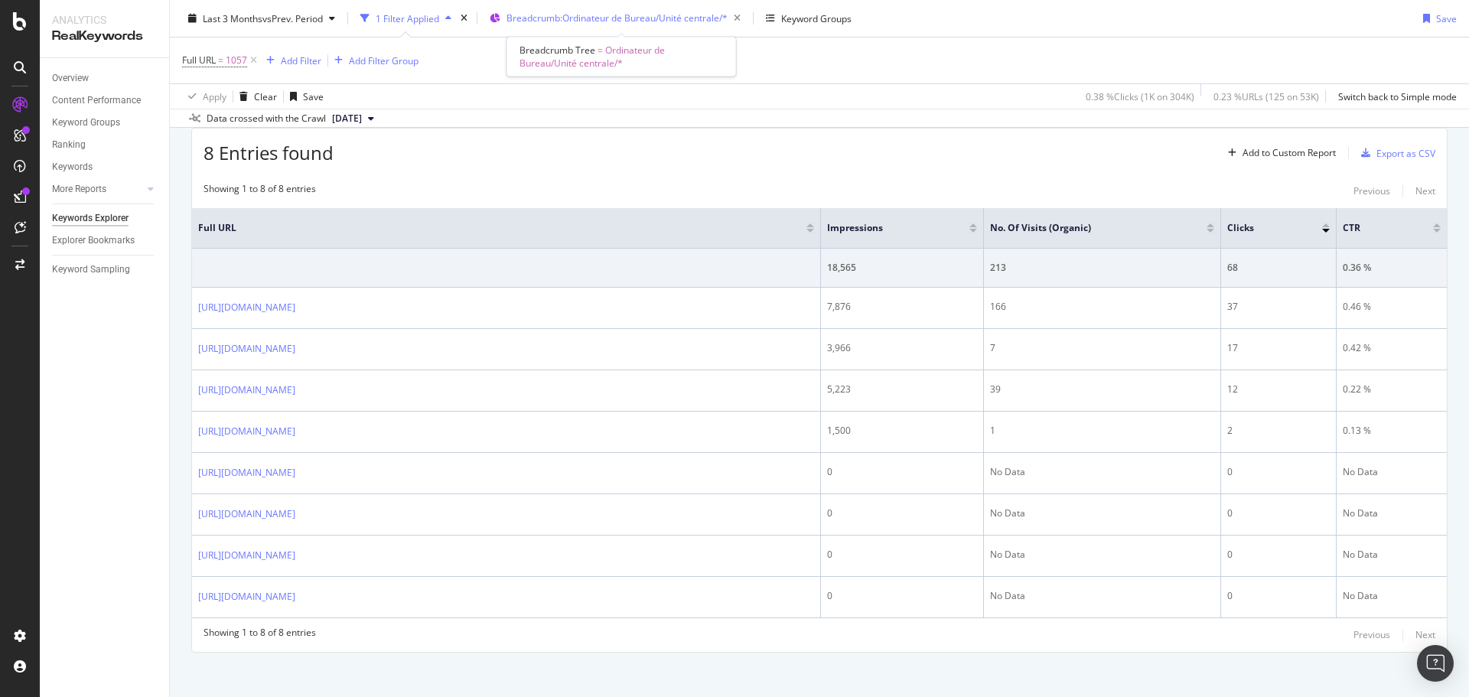
click at [702, 24] on div "Breadcrumb: Ordinateur de Bureau/Unité centrale/*" at bounding box center [627, 18] width 240 height 21
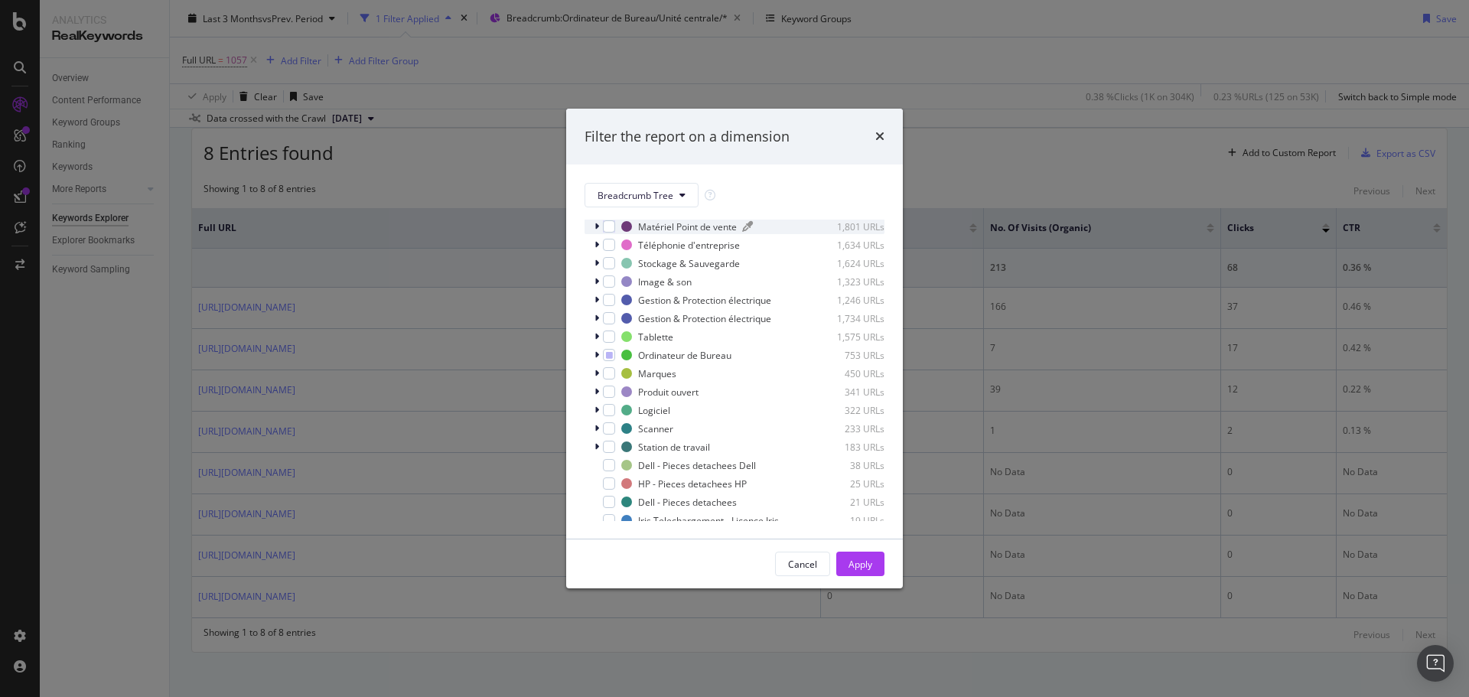
scroll to position [306, 0]
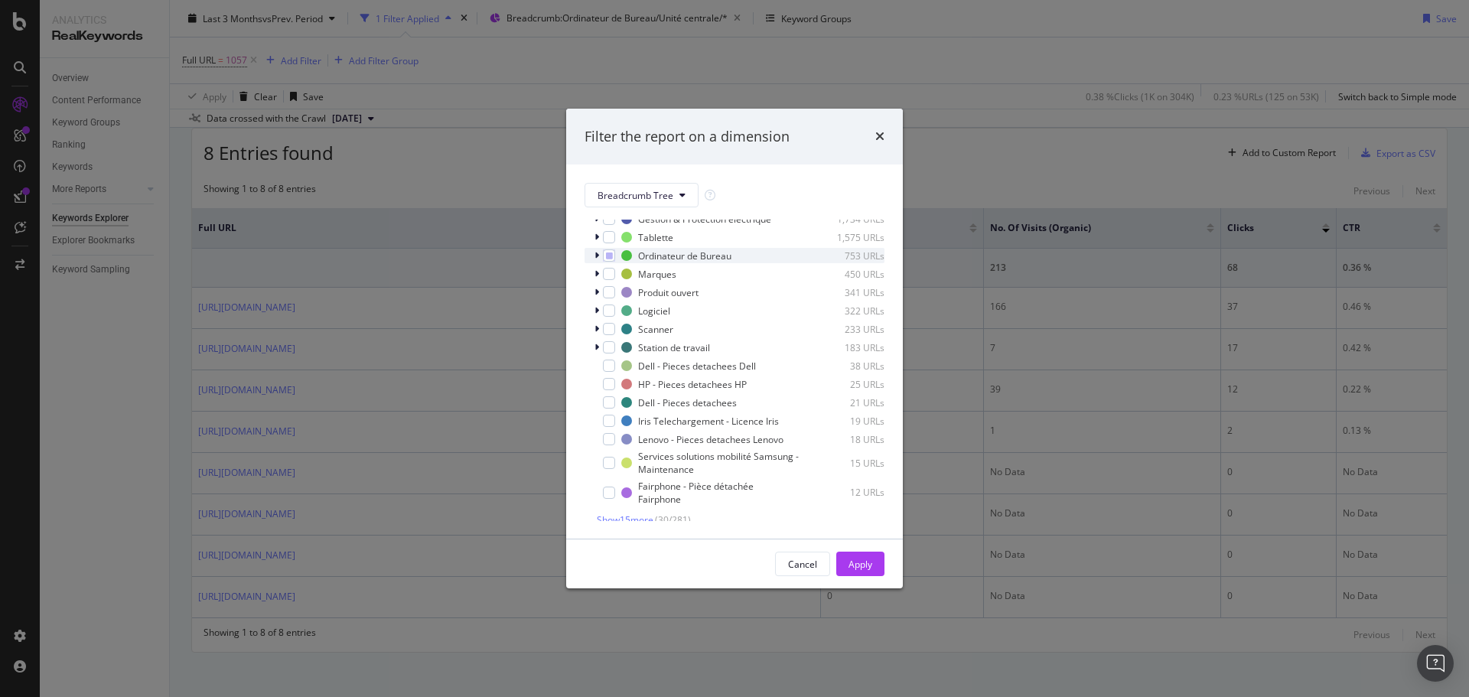
click at [595, 257] on icon "modal" at bounding box center [597, 255] width 5 height 9
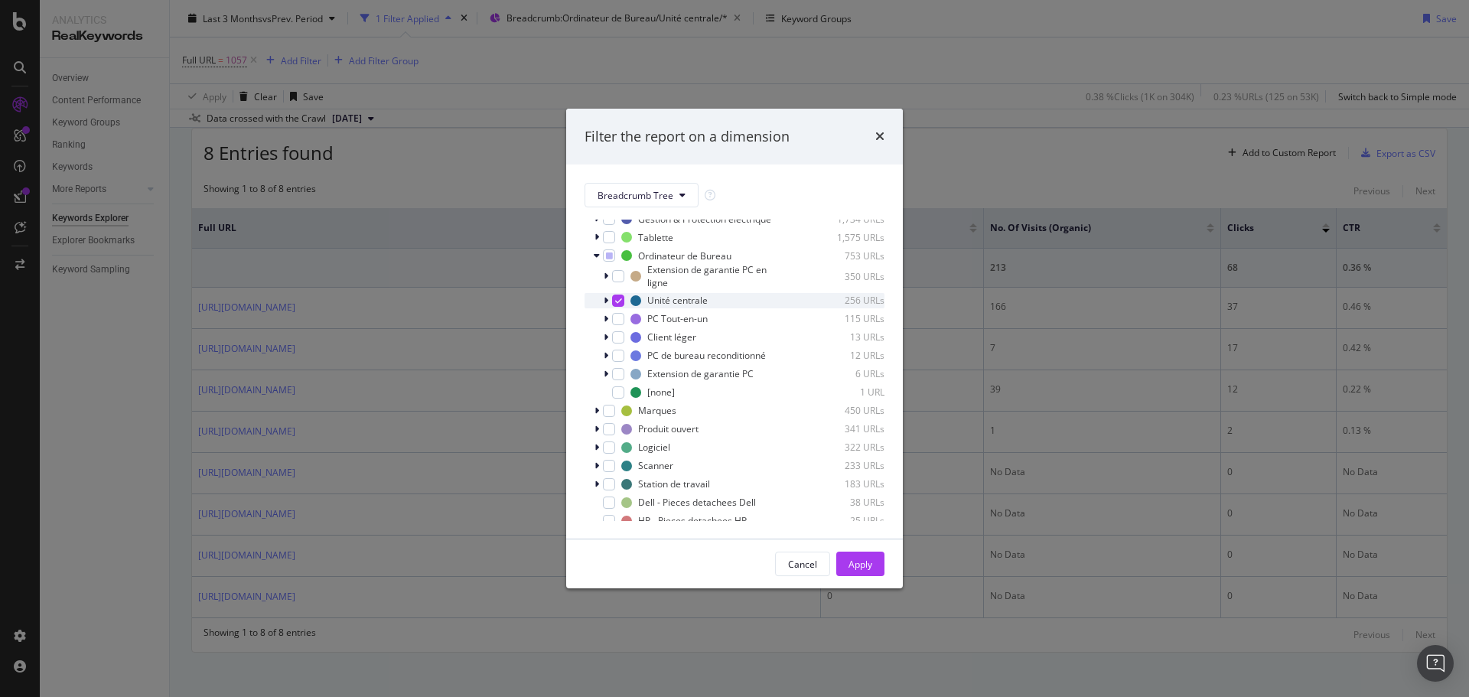
click at [619, 301] on icon "modal" at bounding box center [618, 301] width 7 height 8
click at [617, 316] on div "modal" at bounding box center [618, 319] width 12 height 12
click at [860, 565] on div "Apply" at bounding box center [861, 564] width 24 height 13
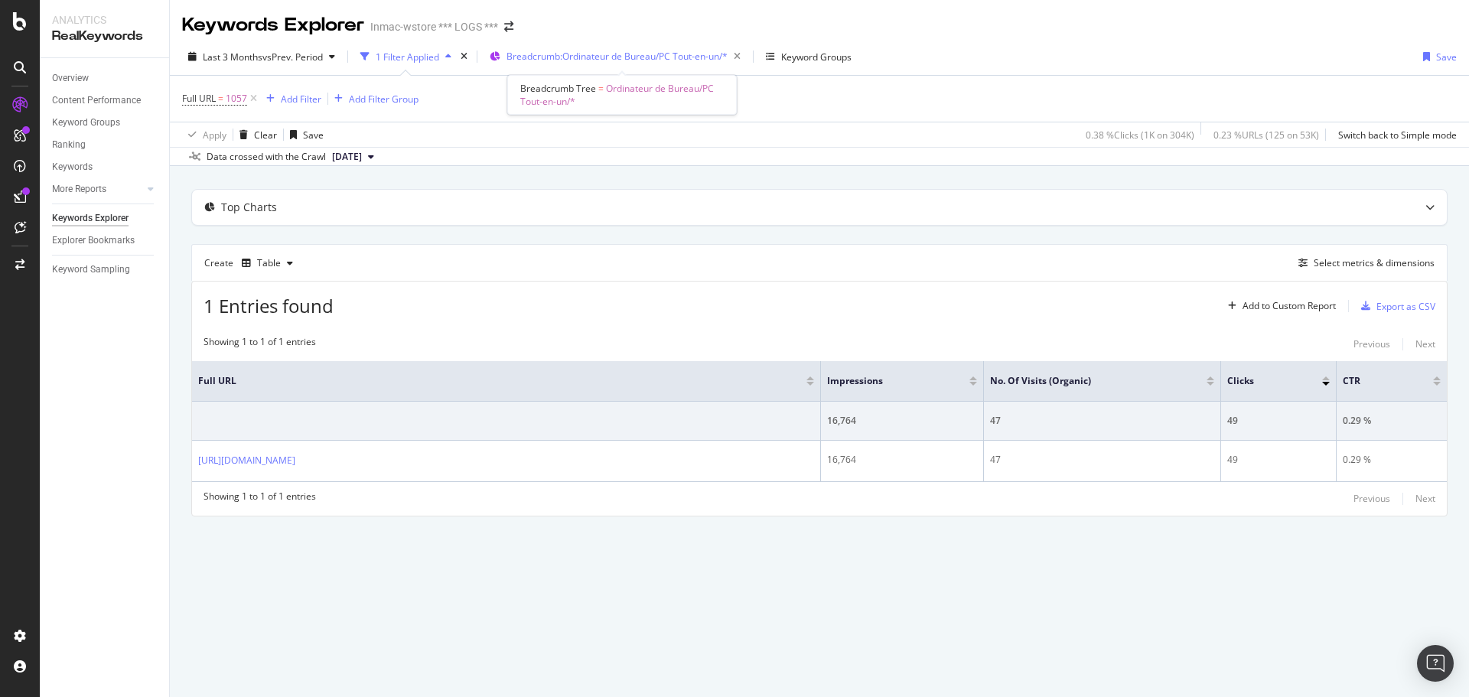
click at [646, 59] on span "Breadcrumb: Ordinateur de Bureau/PC Tout-en-un/*" at bounding box center [617, 56] width 221 height 13
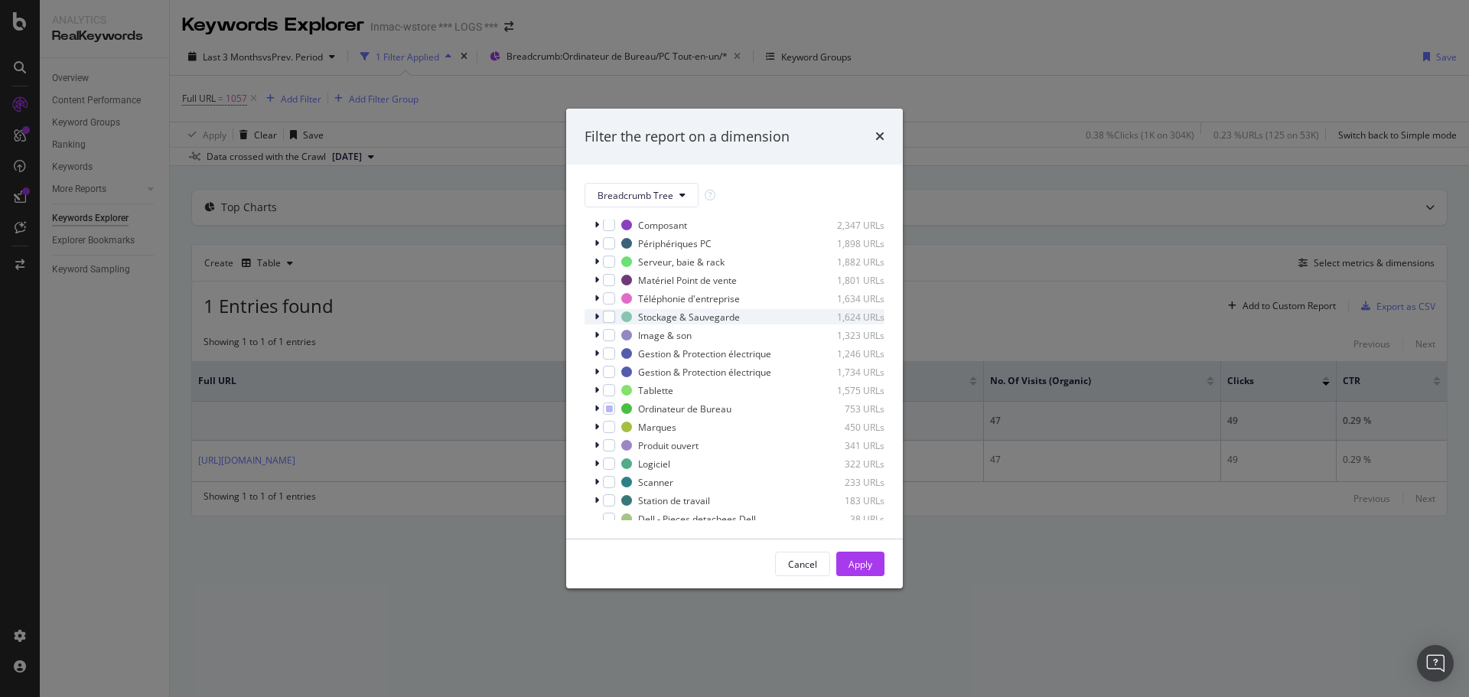
scroll to position [230, 0]
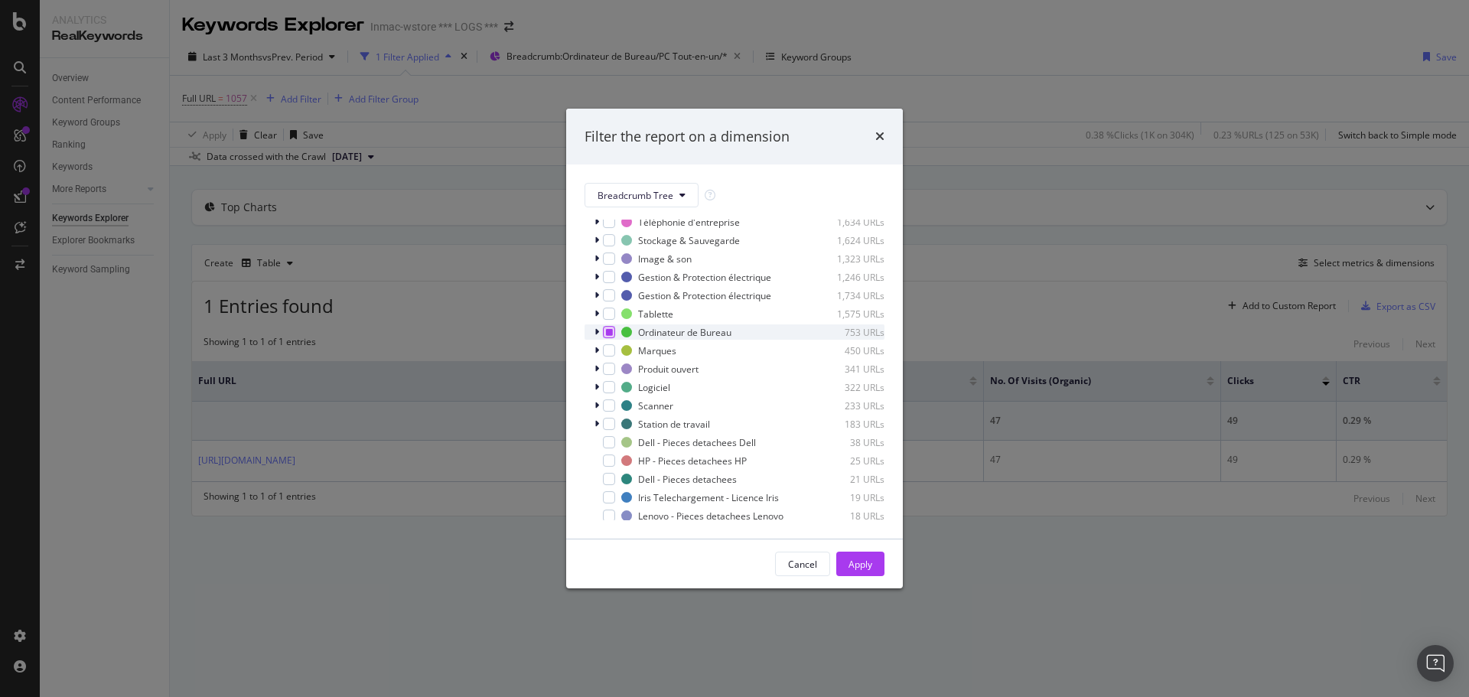
click at [604, 333] on div "modal" at bounding box center [609, 332] width 12 height 12
click at [608, 334] on icon "modal" at bounding box center [609, 332] width 7 height 8
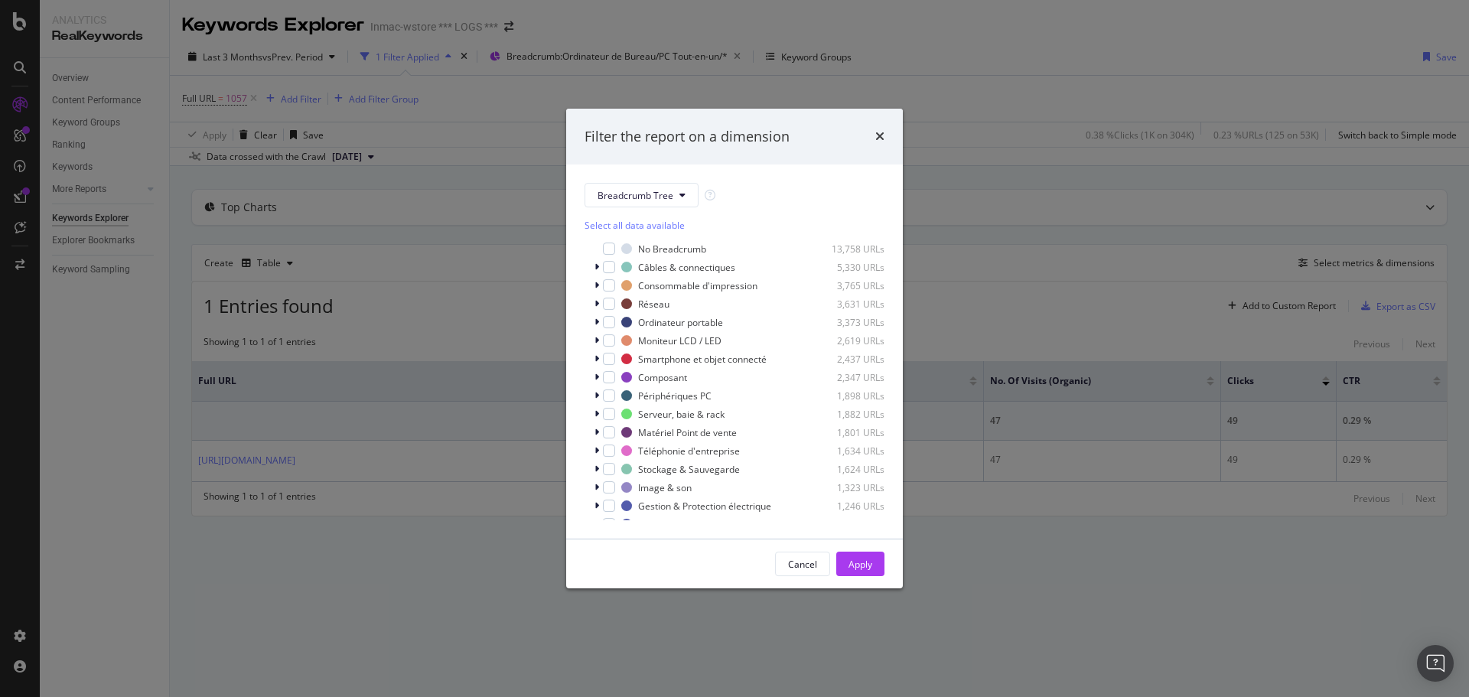
scroll to position [0, 0]
click at [594, 324] on div "modal" at bounding box center [598, 322] width 9 height 15
click at [619, 340] on div "modal" at bounding box center [618, 338] width 12 height 12
click at [861, 562] on div "Apply" at bounding box center [861, 564] width 24 height 13
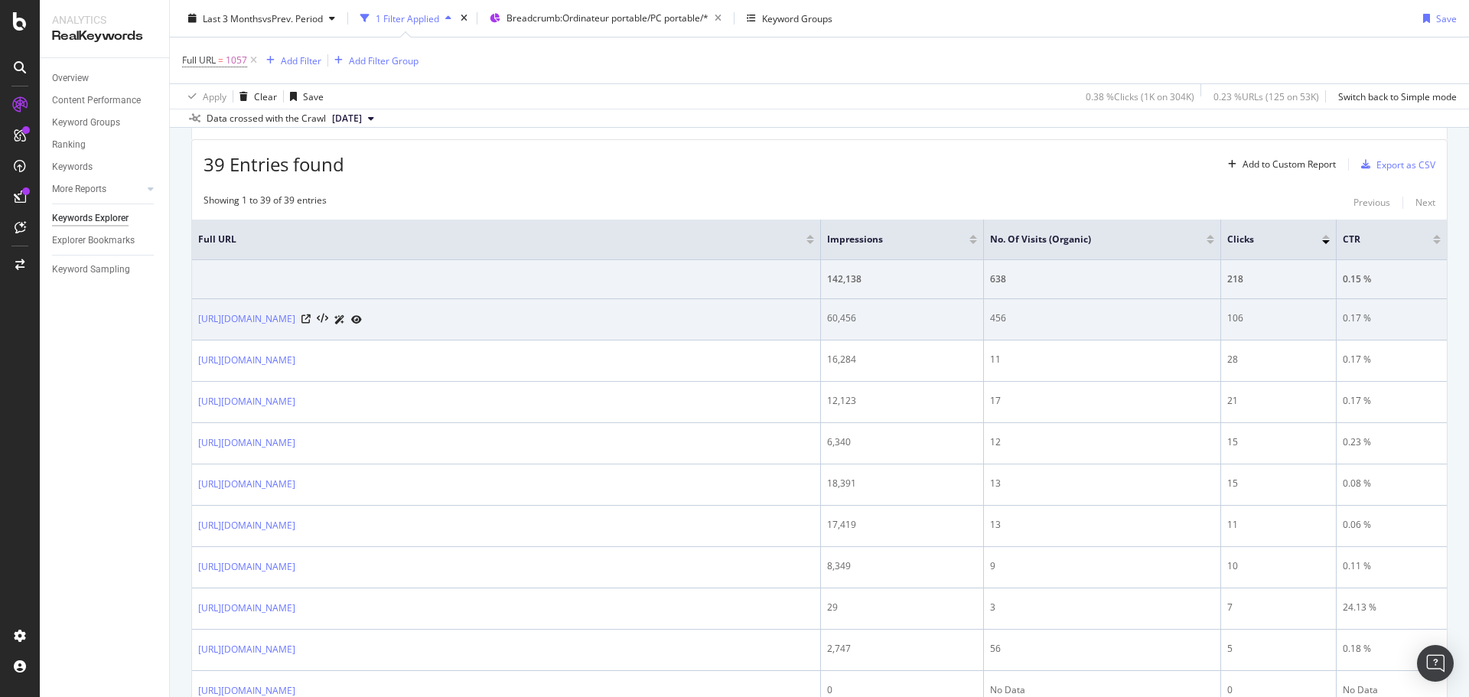
scroll to position [80, 0]
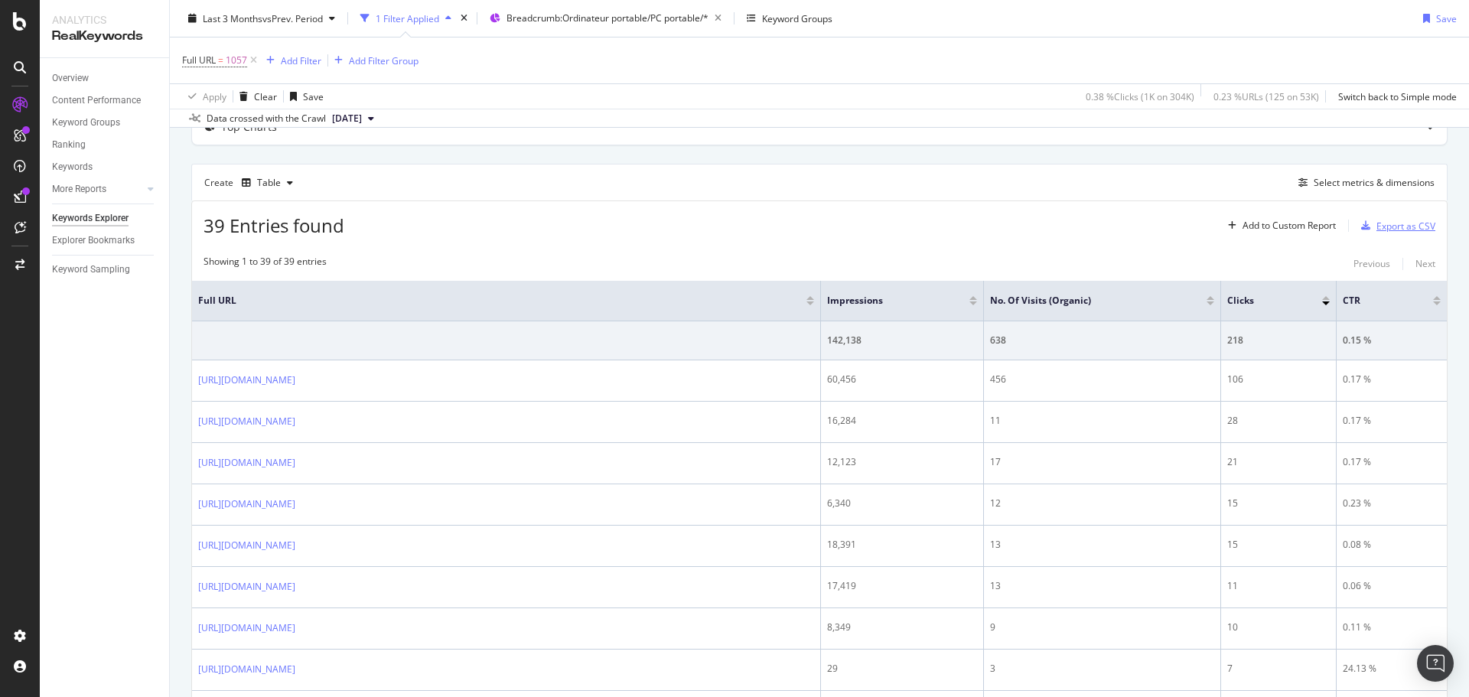
click at [1376, 230] on div "Export as CSV" at bounding box center [1405, 226] width 59 height 13
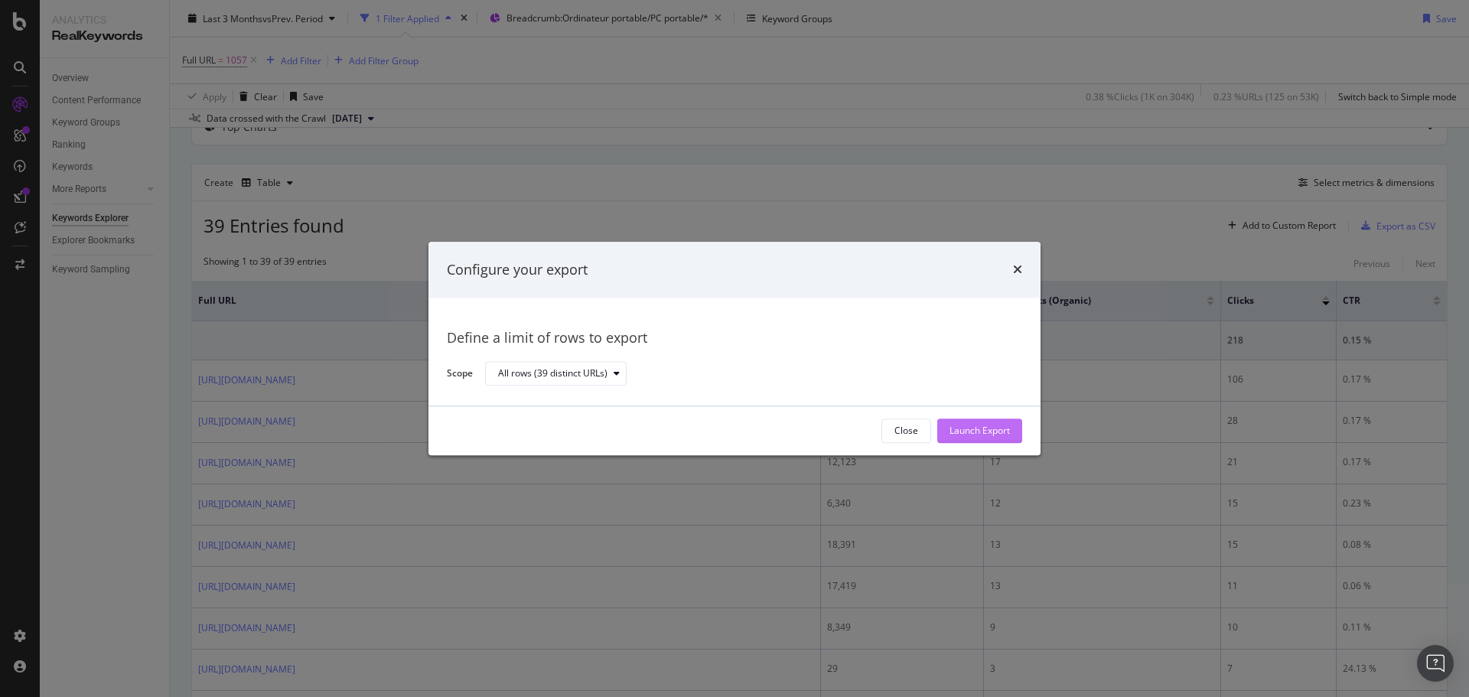
click at [990, 435] on div "Launch Export" at bounding box center [980, 431] width 60 height 13
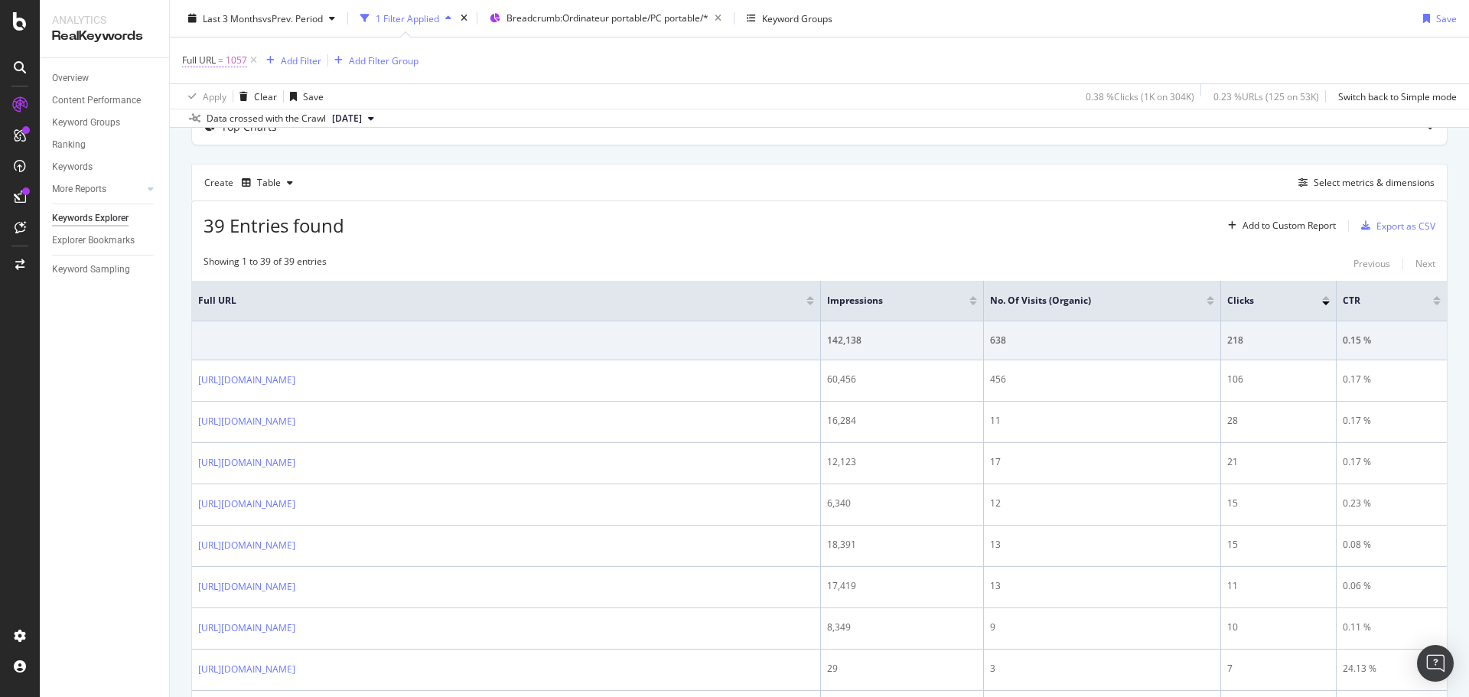
click at [227, 58] on span "1057" at bounding box center [236, 60] width 21 height 21
click at [152, 173] on div at bounding box center [150, 166] width 15 height 15
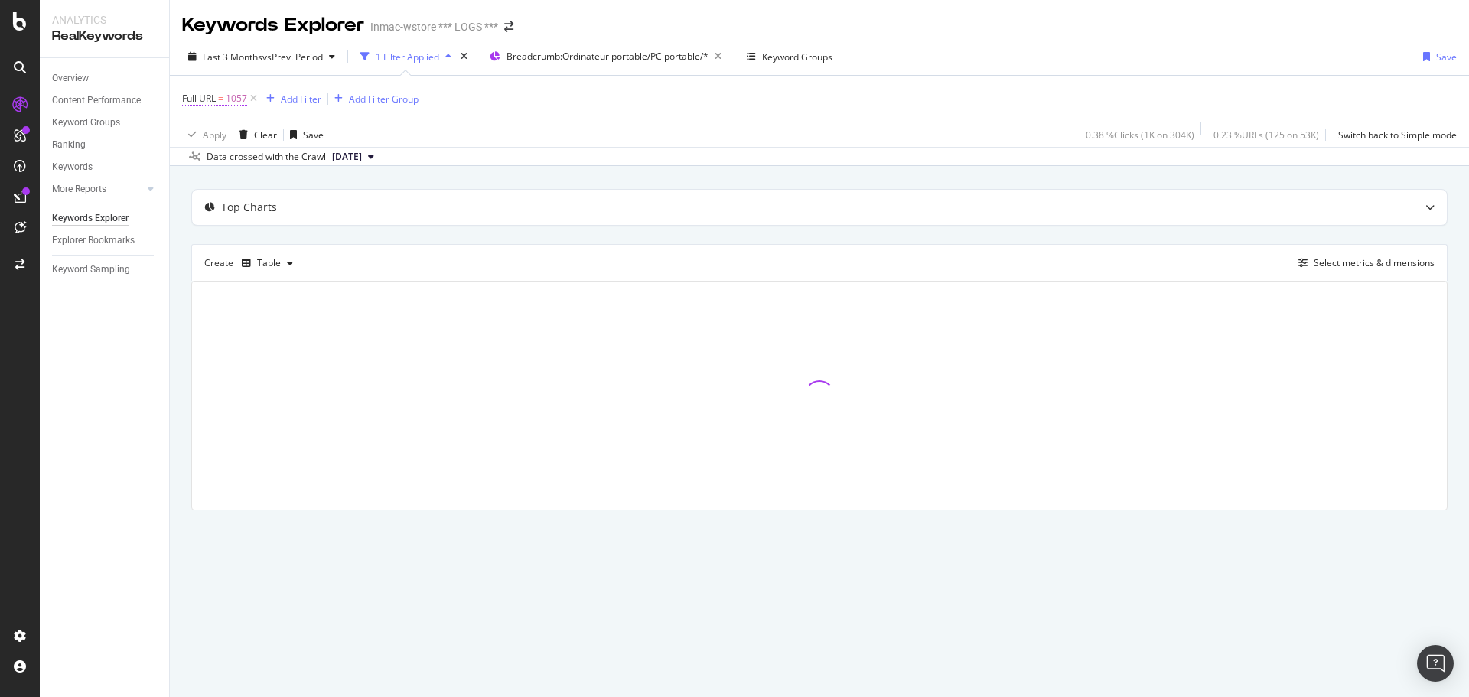
click at [217, 99] on span "Full URL = 1057" at bounding box center [214, 99] width 65 height 14
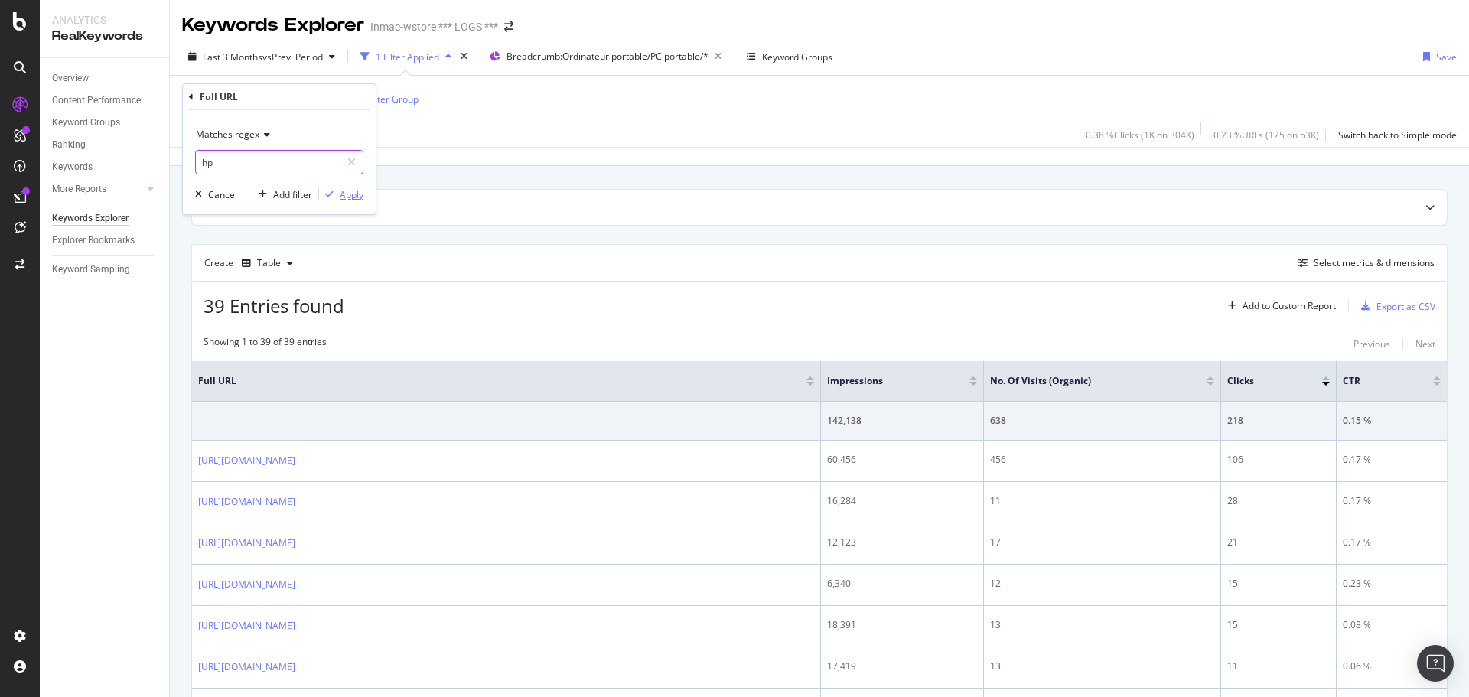
type input "hp"
click at [342, 197] on div "Apply" at bounding box center [352, 194] width 24 height 13
click at [1377, 308] on div "Export as CSV" at bounding box center [1405, 306] width 59 height 13
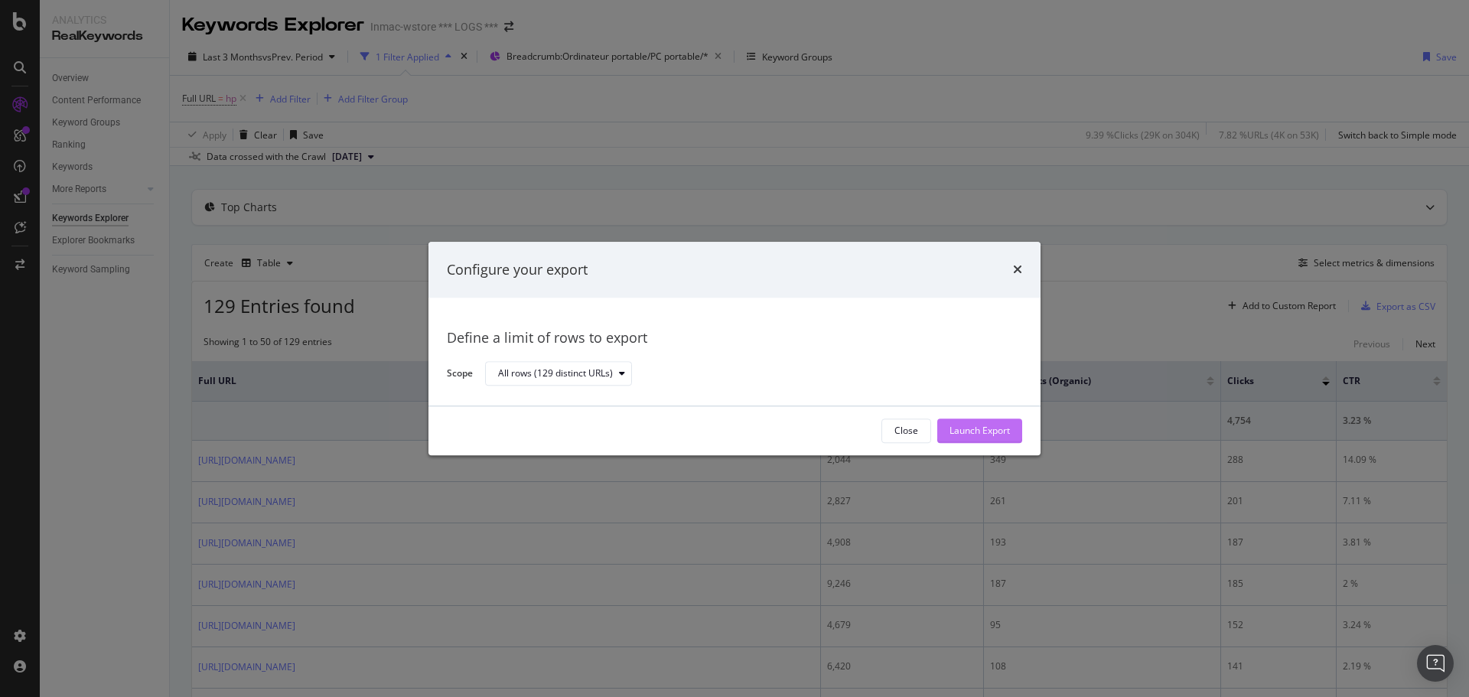
click at [1001, 425] on div "Launch Export" at bounding box center [980, 431] width 60 height 13
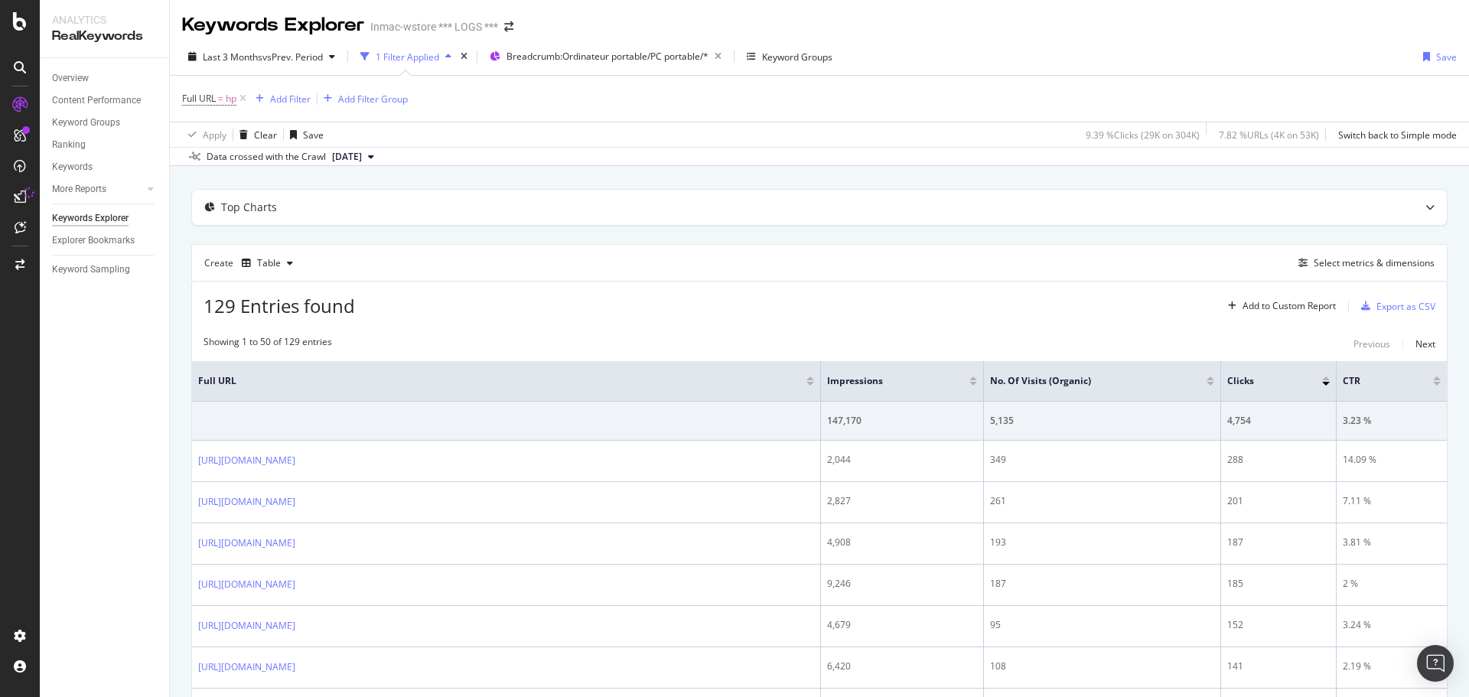
click at [953, 264] on div "Create Table Select metrics & dimensions" at bounding box center [819, 262] width 1256 height 37
click at [1429, 671] on img "Open Intercom Messenger" at bounding box center [1435, 663] width 20 height 20
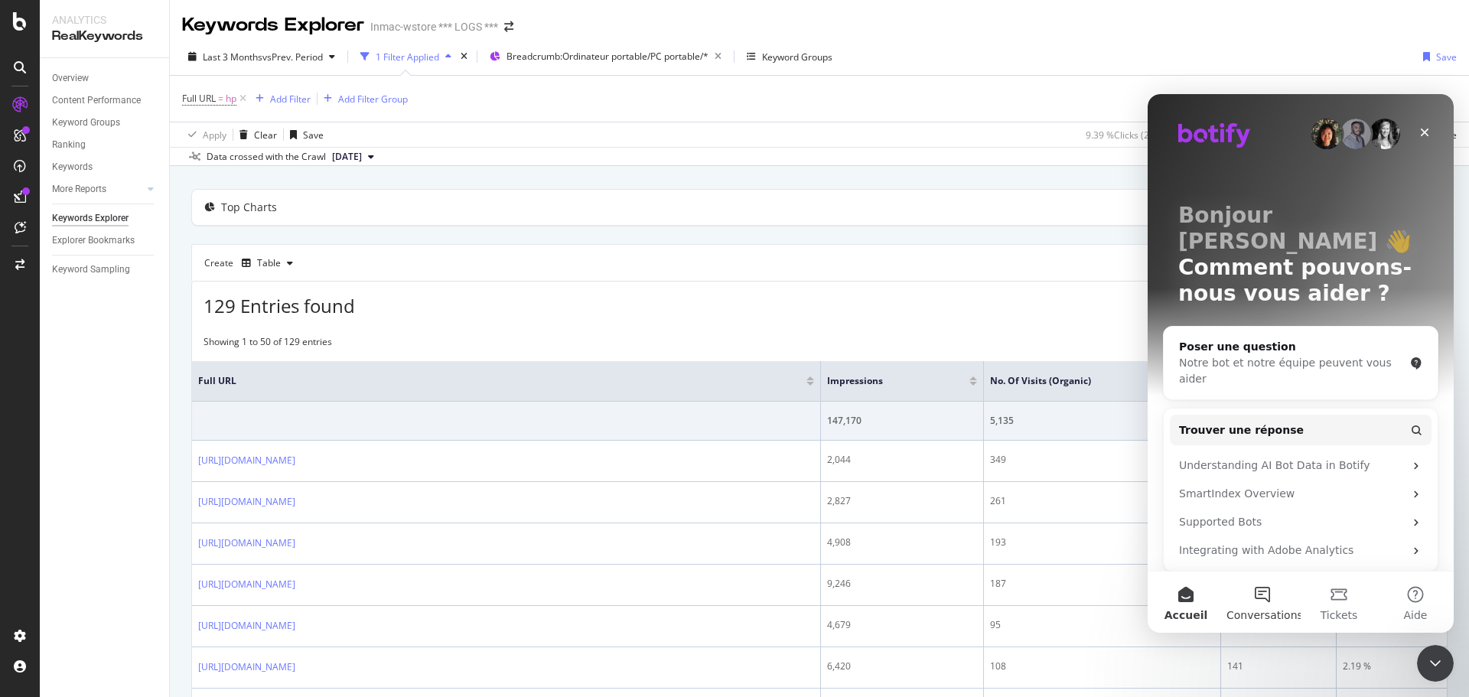
click at [1274, 606] on button "Conversations" at bounding box center [1262, 602] width 77 height 61
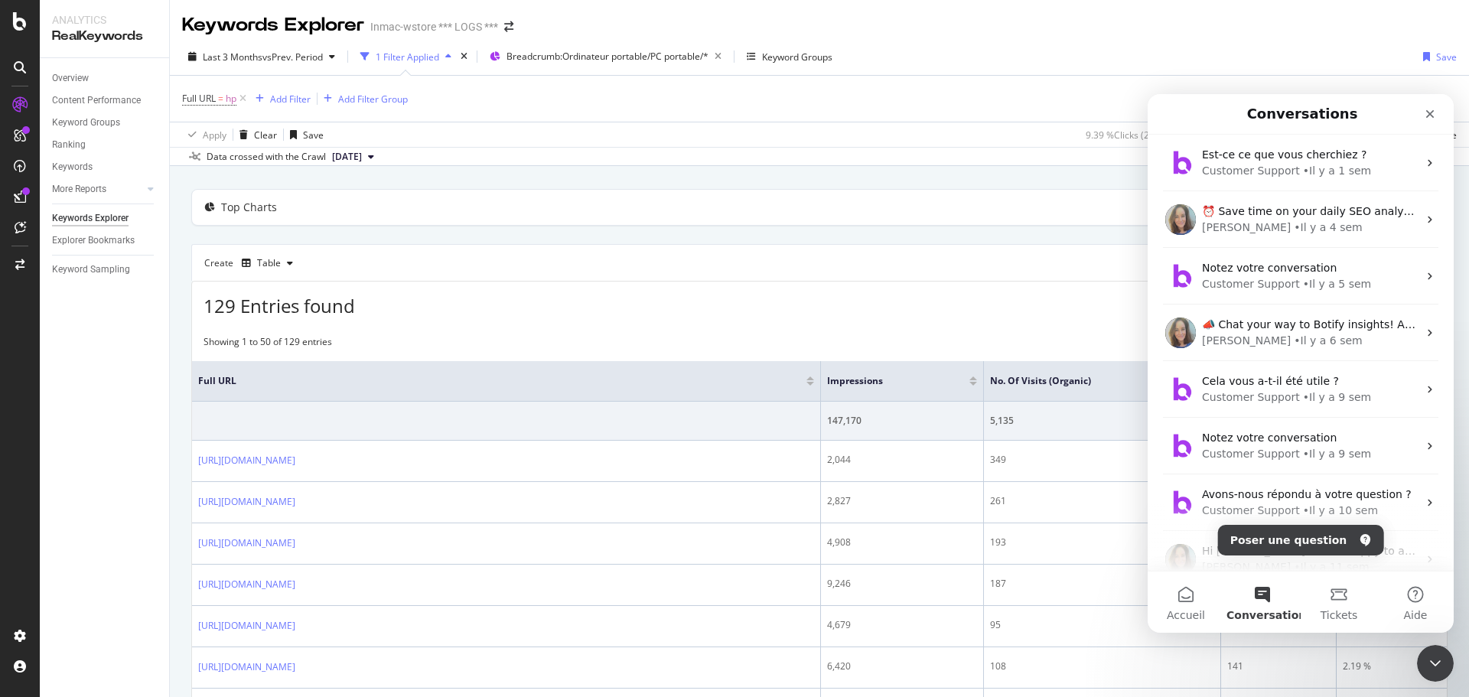
click at [1281, 539] on button "Poser une question" at bounding box center [1301, 540] width 166 height 31
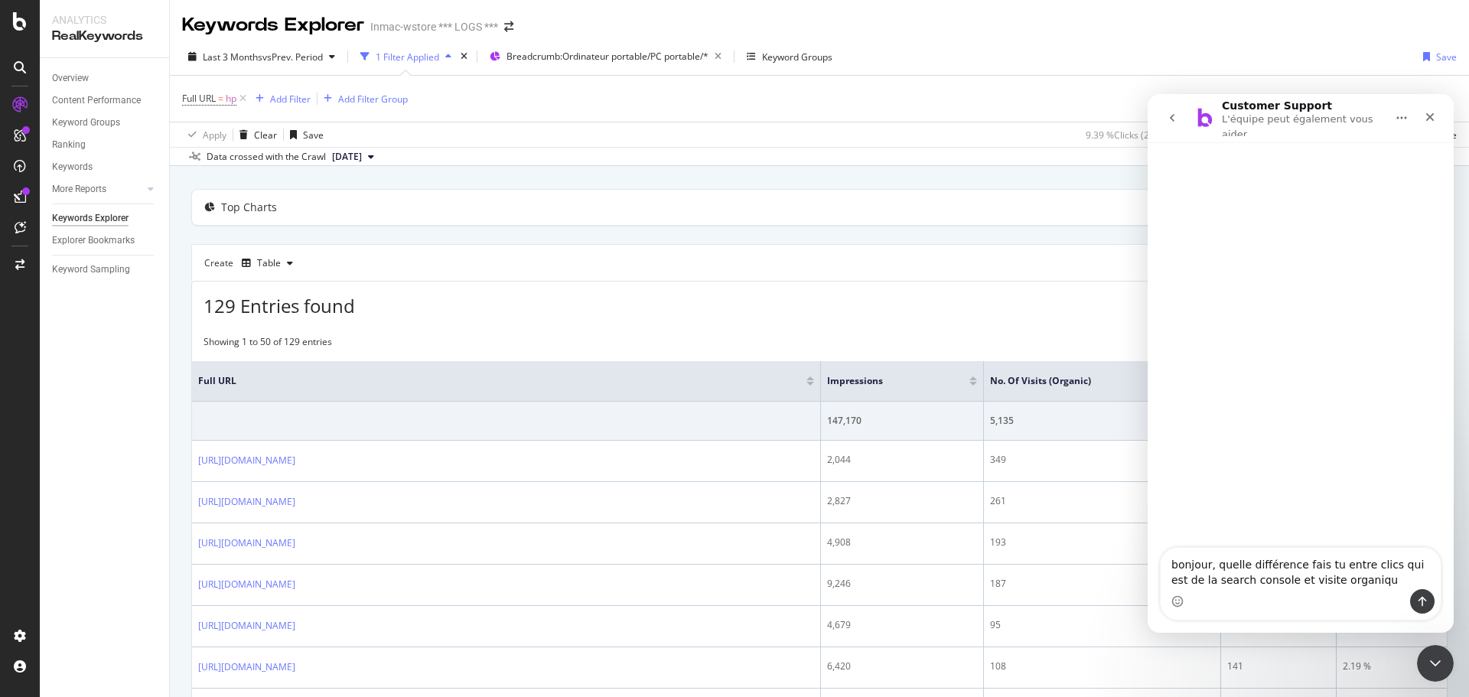
type textarea "bonjour, quelle différence fais tu entre clics qui est de la search console et …"
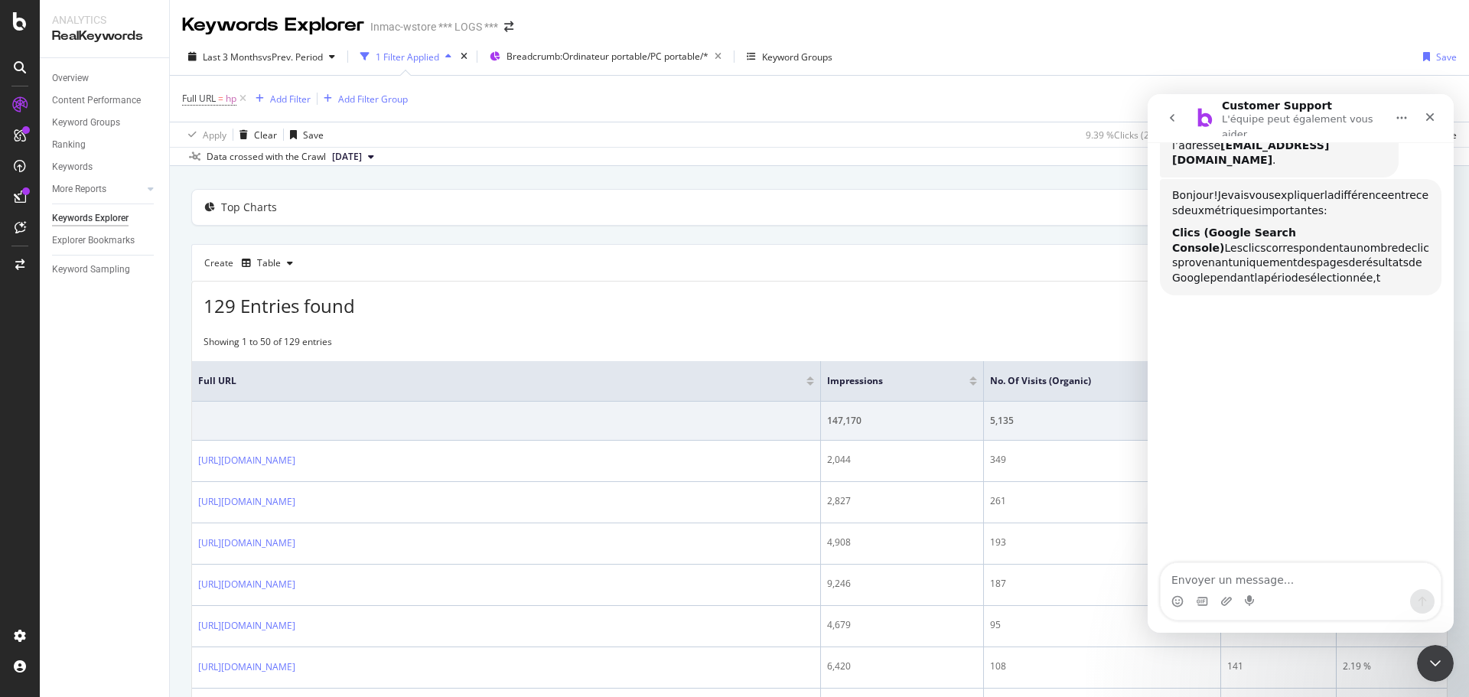
scroll to position [179, 0]
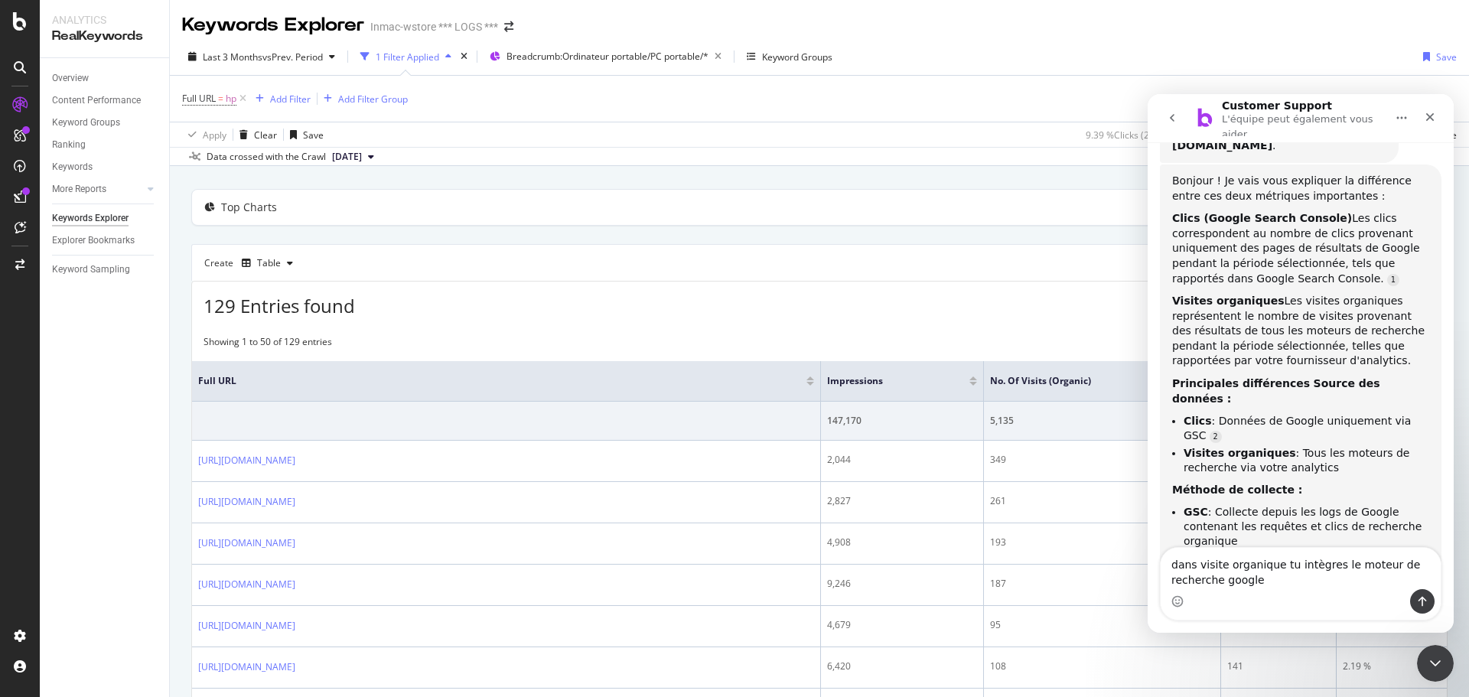
type textarea "dans visite organique tu intègres le moteur de recherche google ?"
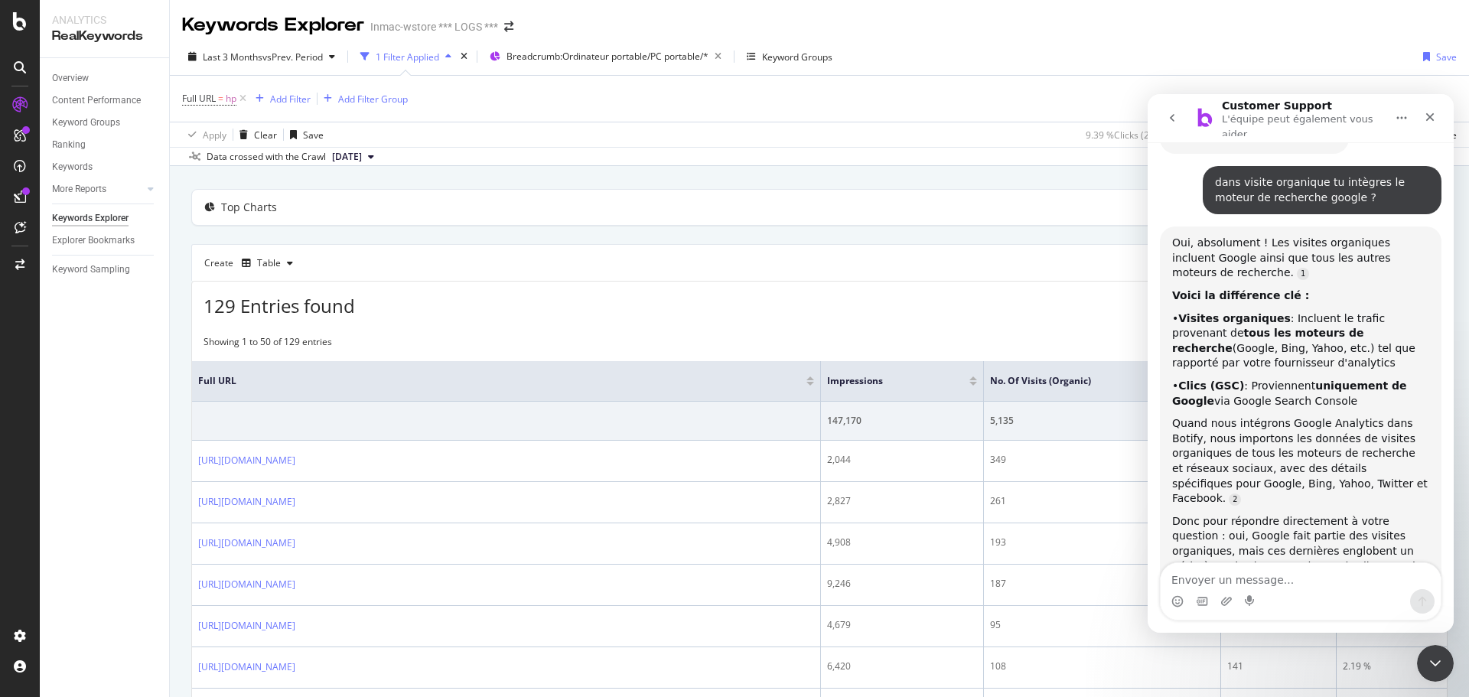
scroll to position [725, 0]
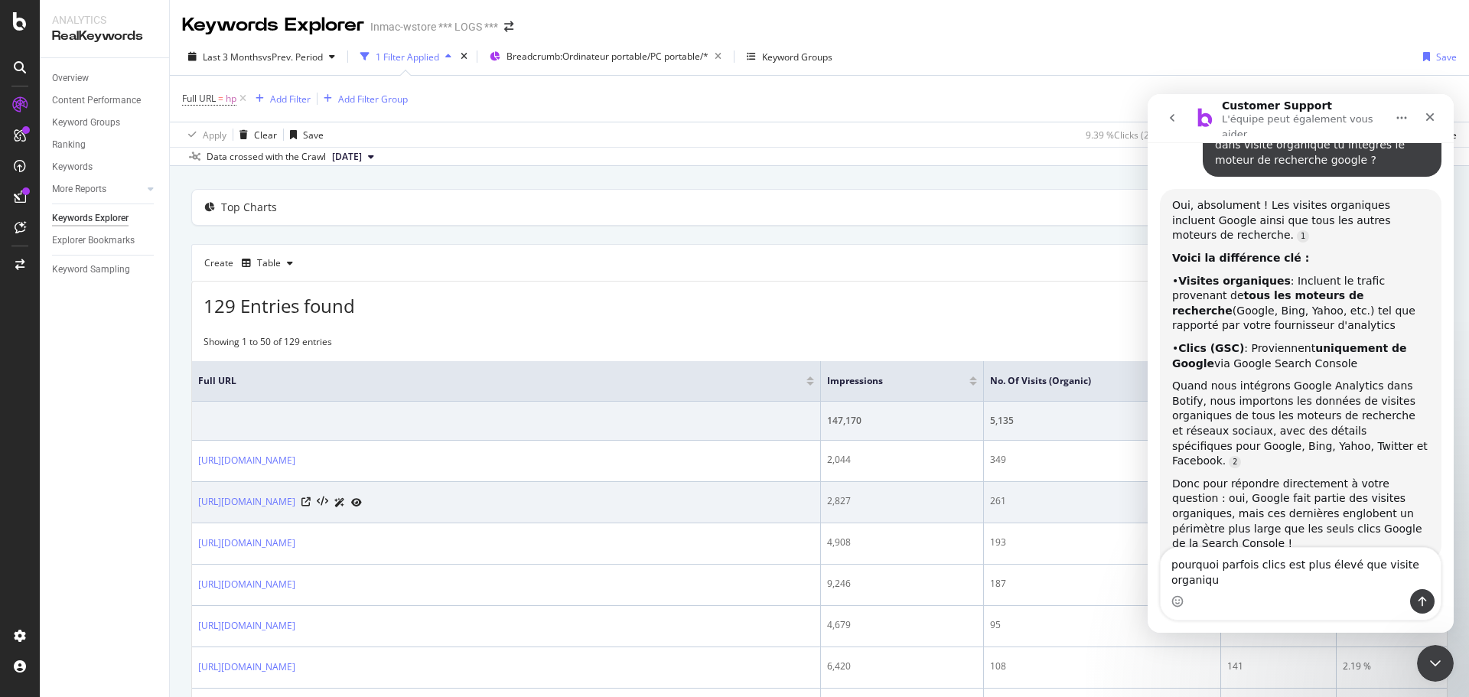
type textarea "pourquoi parfois clics est plus élevé que visite organique"
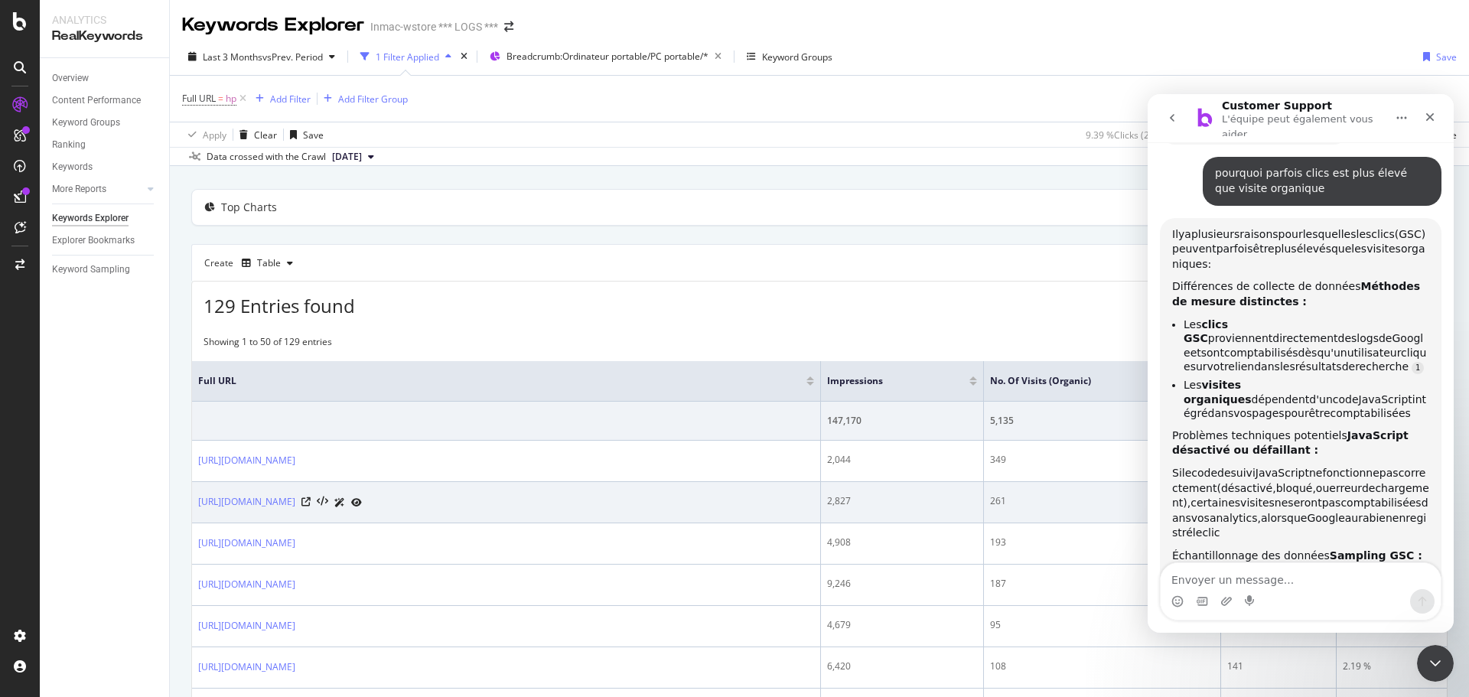
scroll to position [1184, 0]
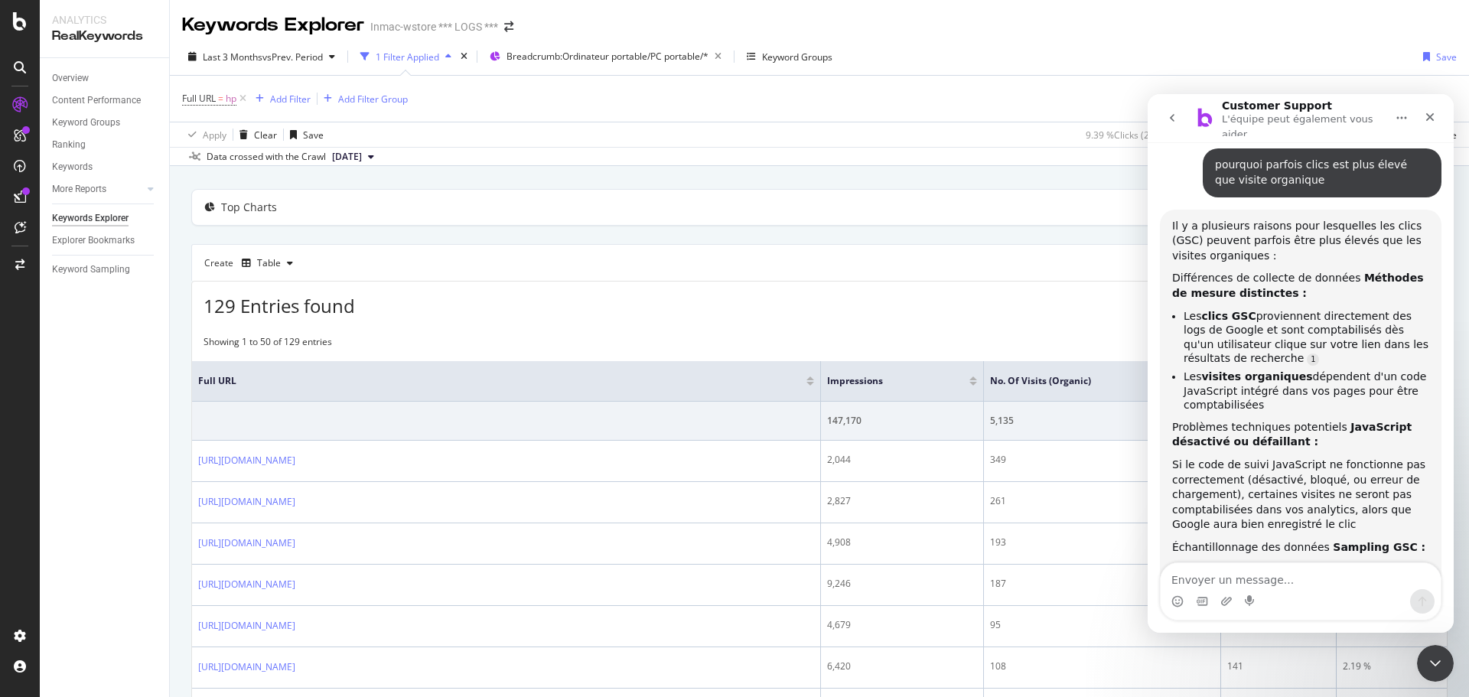
click at [1033, 299] on div "129 Entries found Add to Custom Report Export as CSV" at bounding box center [819, 300] width 1255 height 37
click at [729, 301] on div "129 Entries found Add to Custom Report Export as CSV" at bounding box center [819, 300] width 1255 height 37
